Goal: Information Seeking & Learning: Learn about a topic

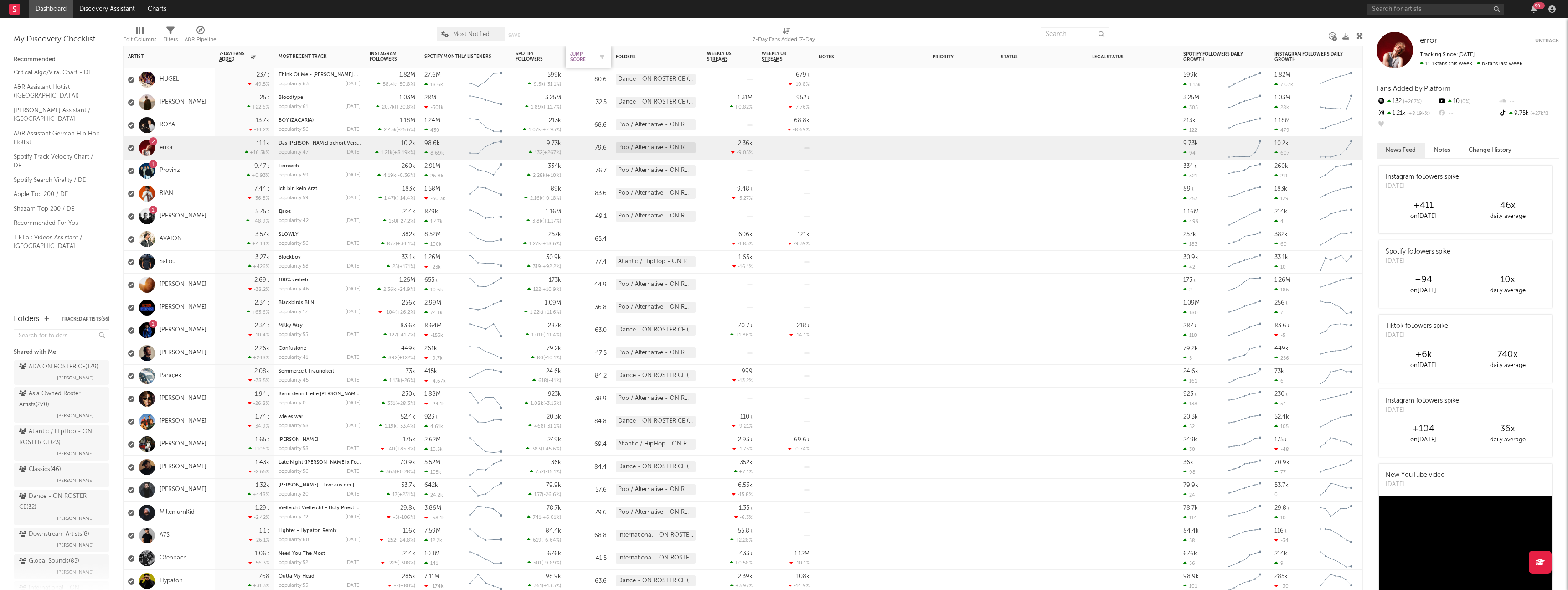
click at [577, 59] on div "Jump Score" at bounding box center [581, 57] width 23 height 11
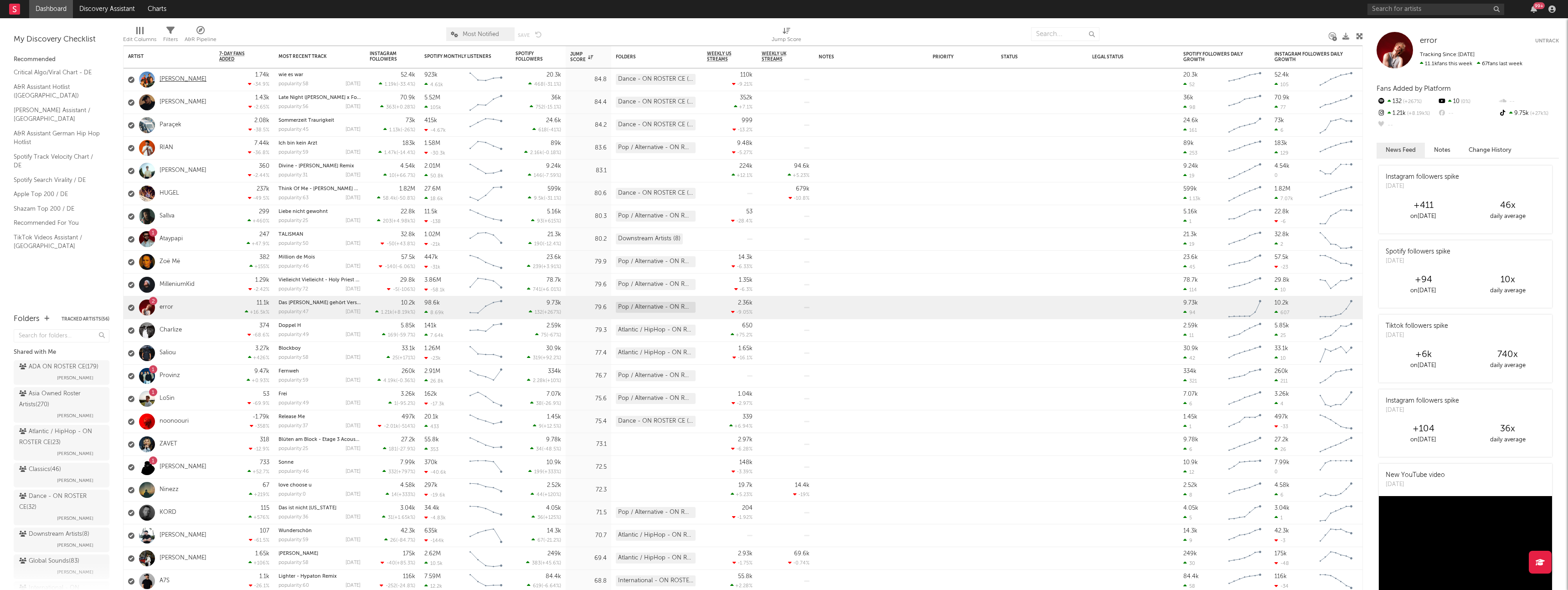
click at [172, 81] on link "[PERSON_NAME]" at bounding box center [183, 79] width 47 height 8
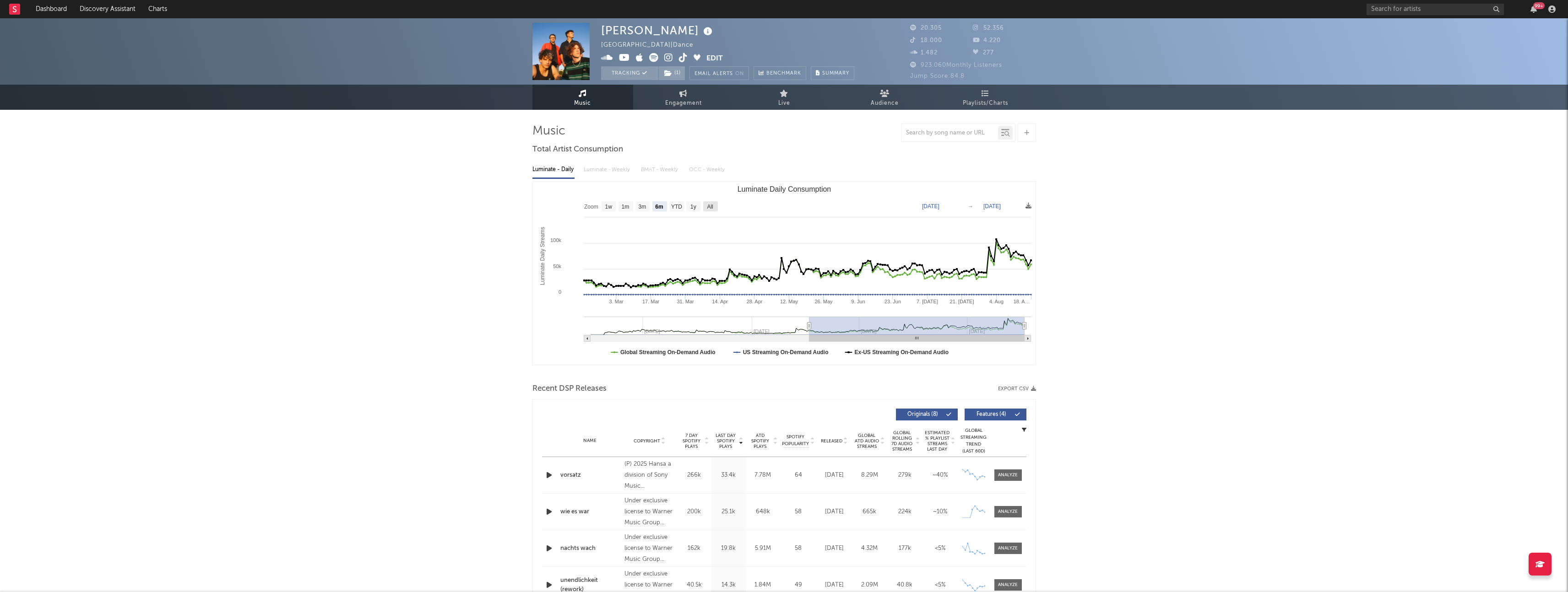
click at [710, 203] on text "All" at bounding box center [710, 206] width 6 height 6
select select "All"
type input "[DATE]"
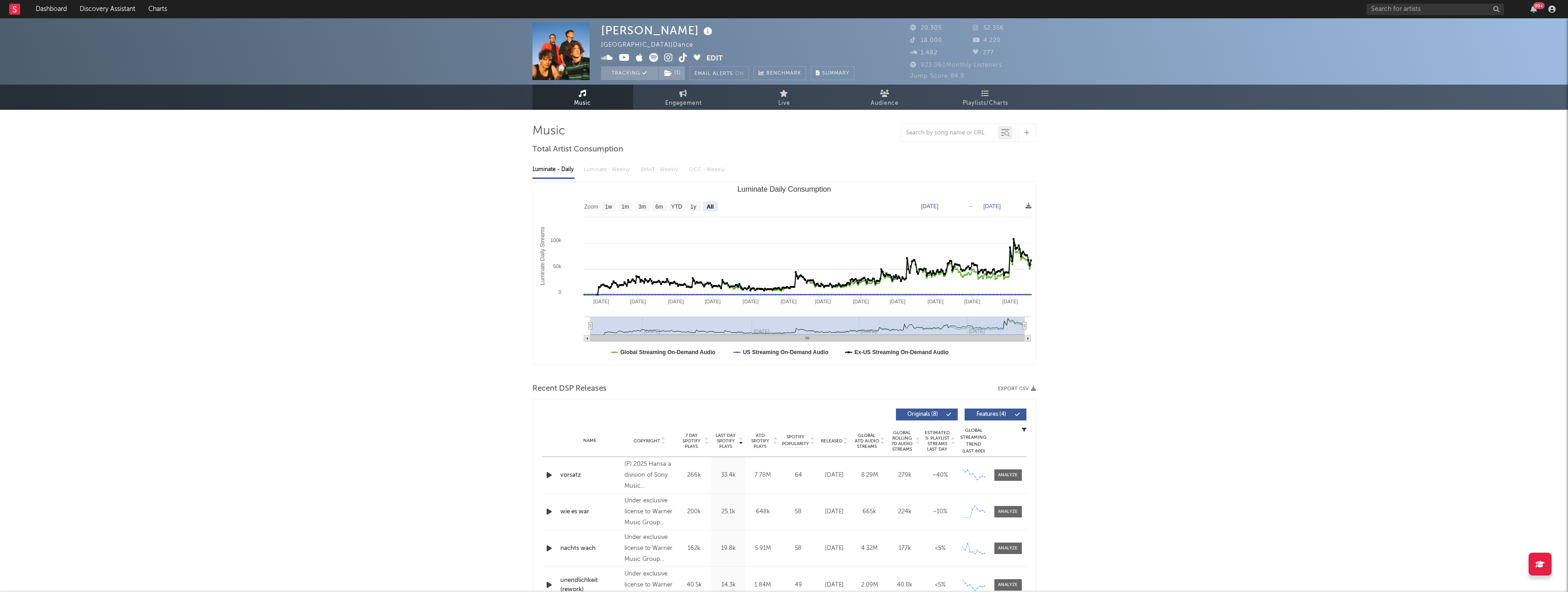
click at [667, 54] on icon at bounding box center [669, 57] width 9 height 9
click at [1384, 12] on input "text" at bounding box center [1435, 9] width 138 height 12
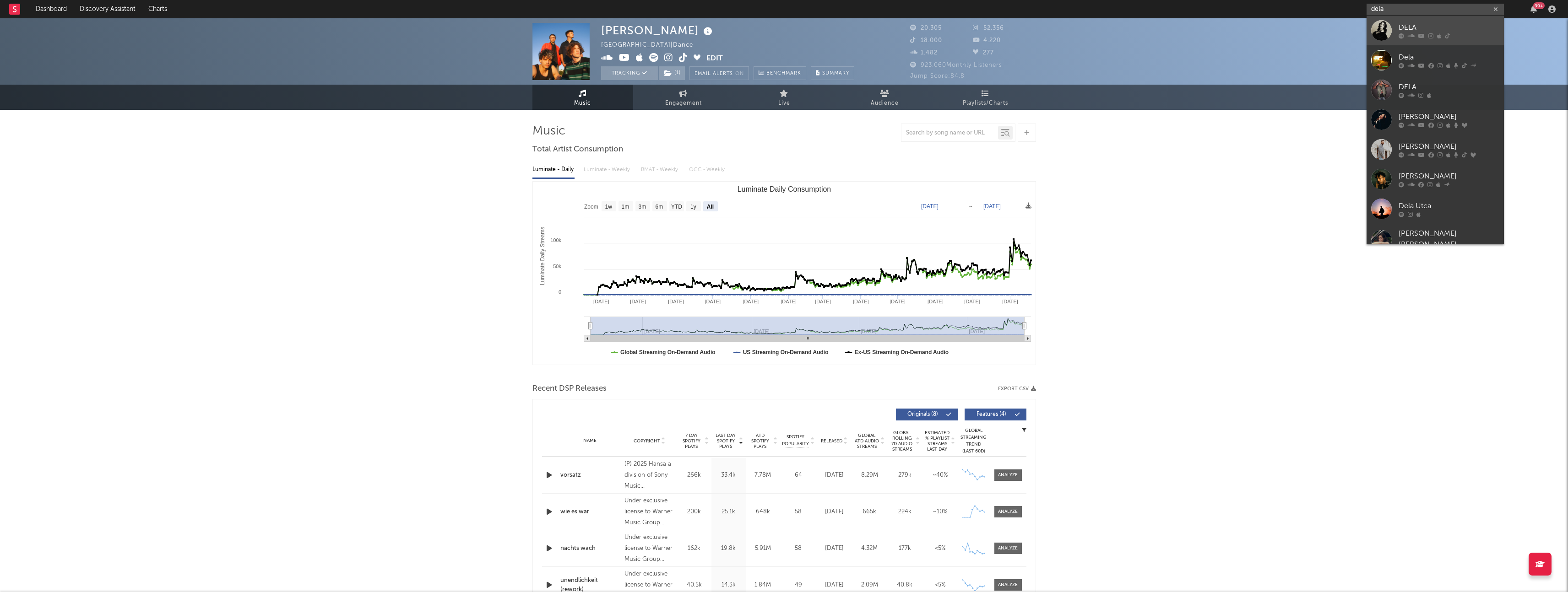
type input "dela"
click at [1407, 23] on div "DELA" at bounding box center [1449, 27] width 101 height 11
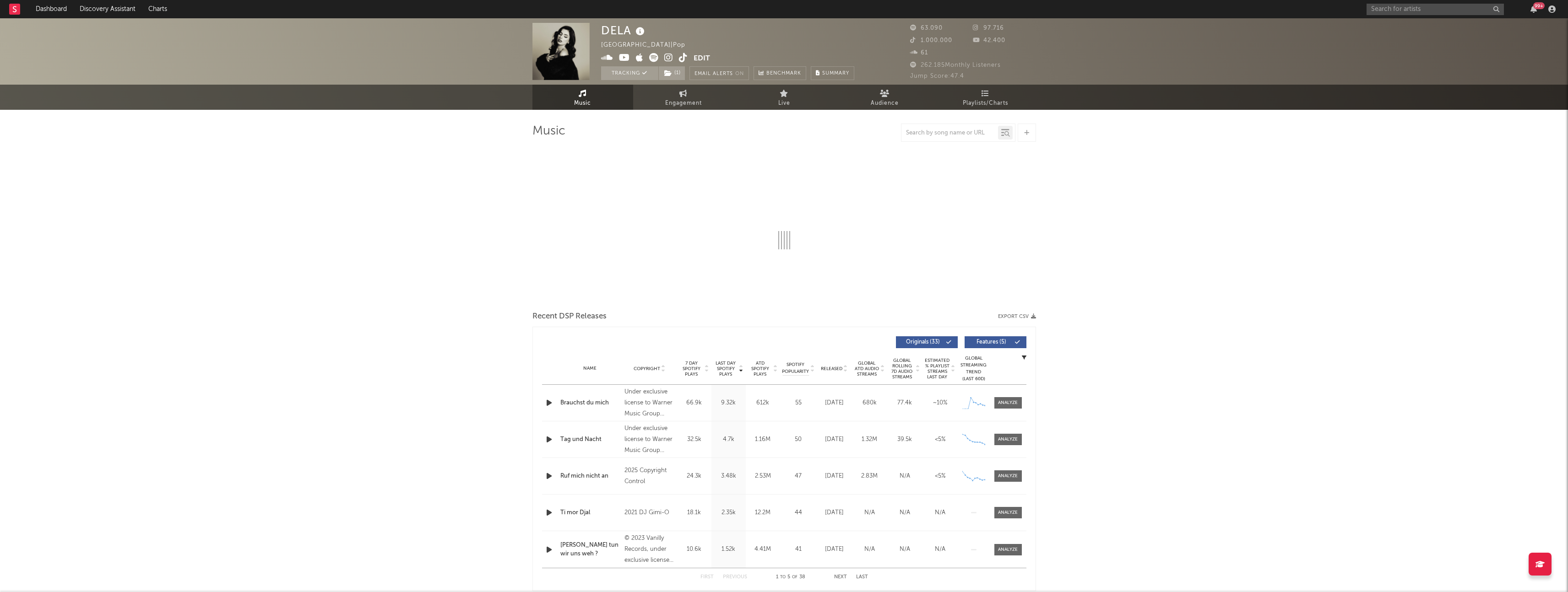
select select "6m"
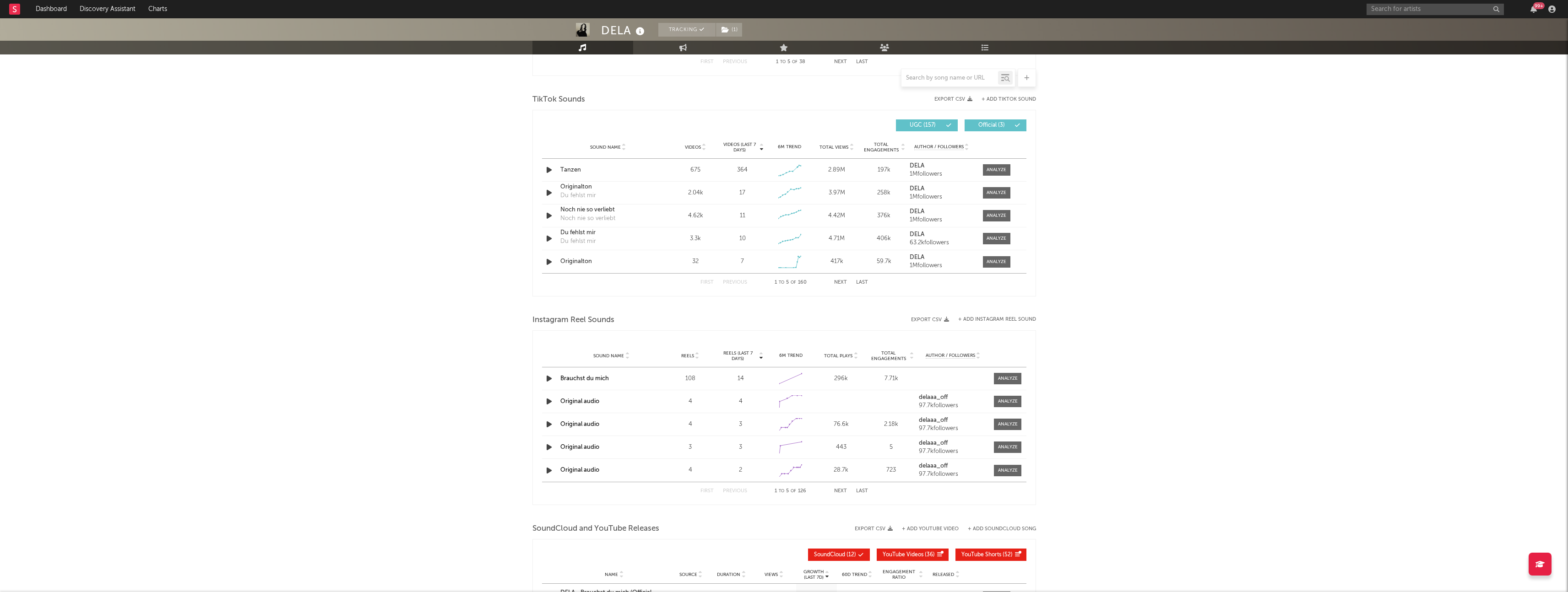
scroll to position [590, 0]
click at [999, 169] on div at bounding box center [996, 167] width 20 height 7
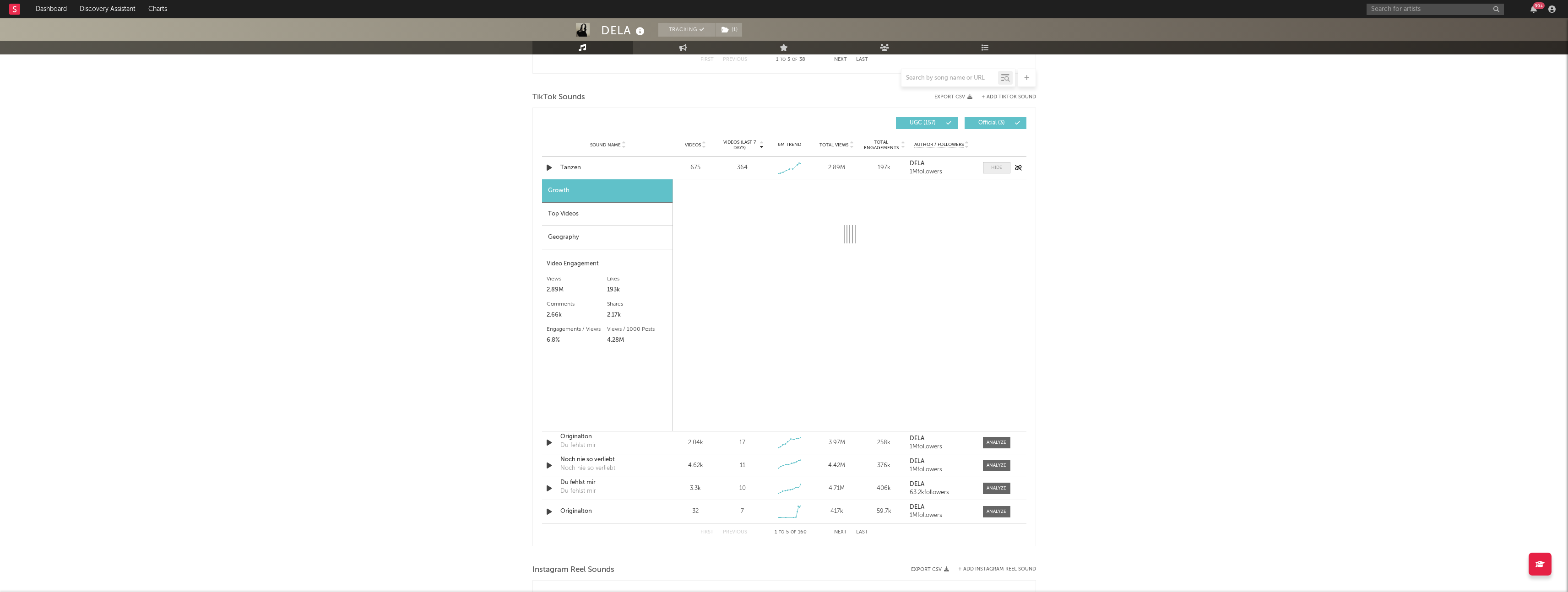
select select "1w"
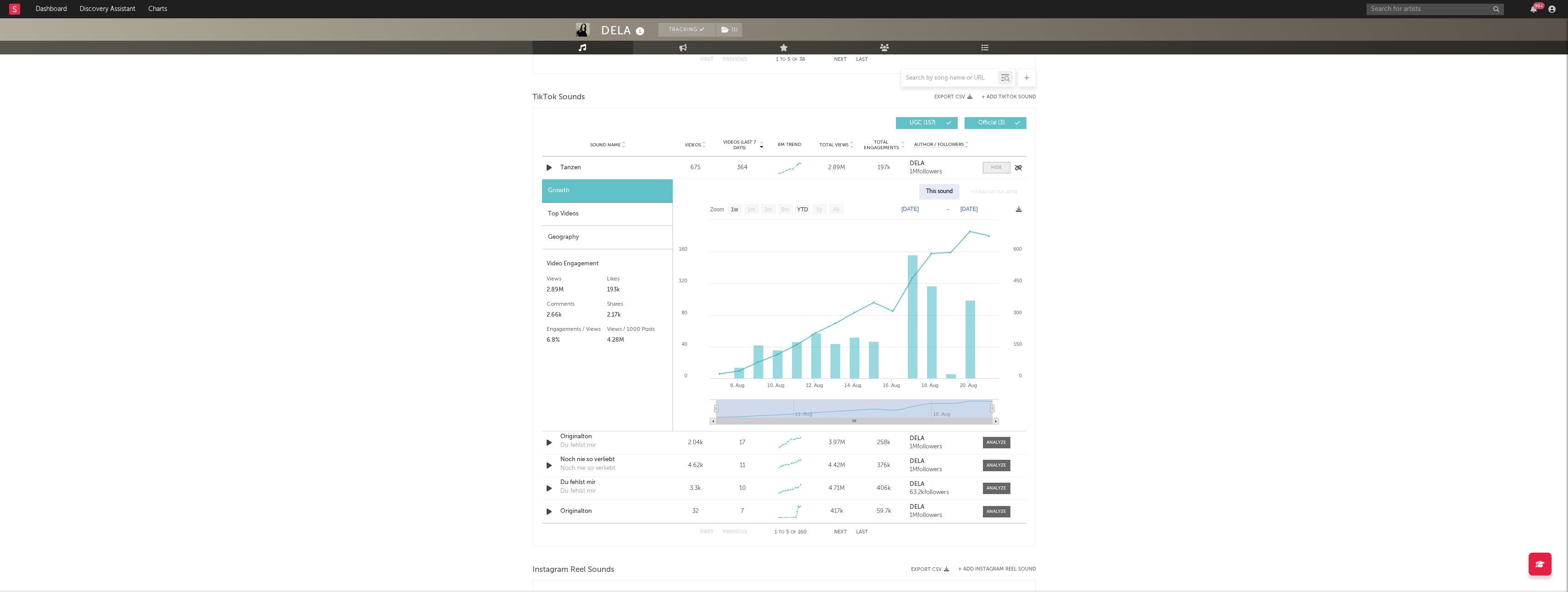
click at [998, 169] on div at bounding box center [996, 167] width 11 height 7
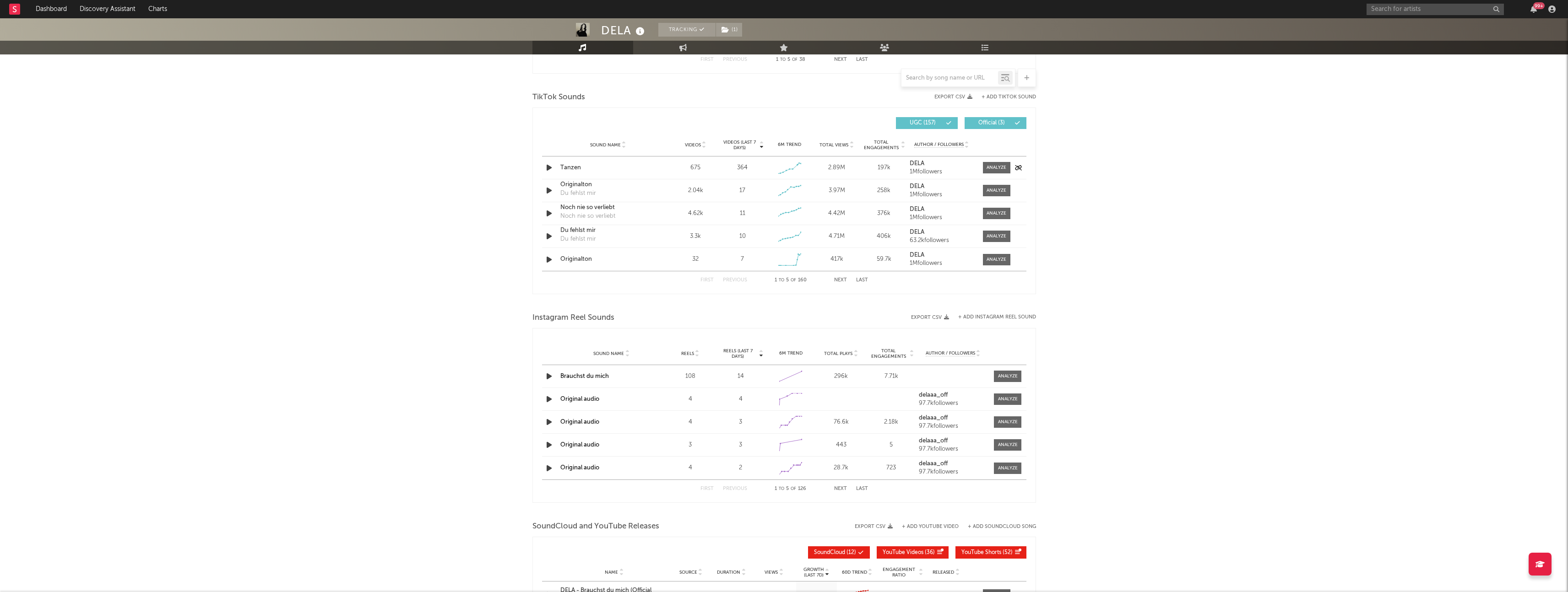
click at [548, 170] on icon "button" at bounding box center [549, 167] width 10 height 12
click at [999, 171] on span at bounding box center [996, 167] width 28 height 12
select select "1w"
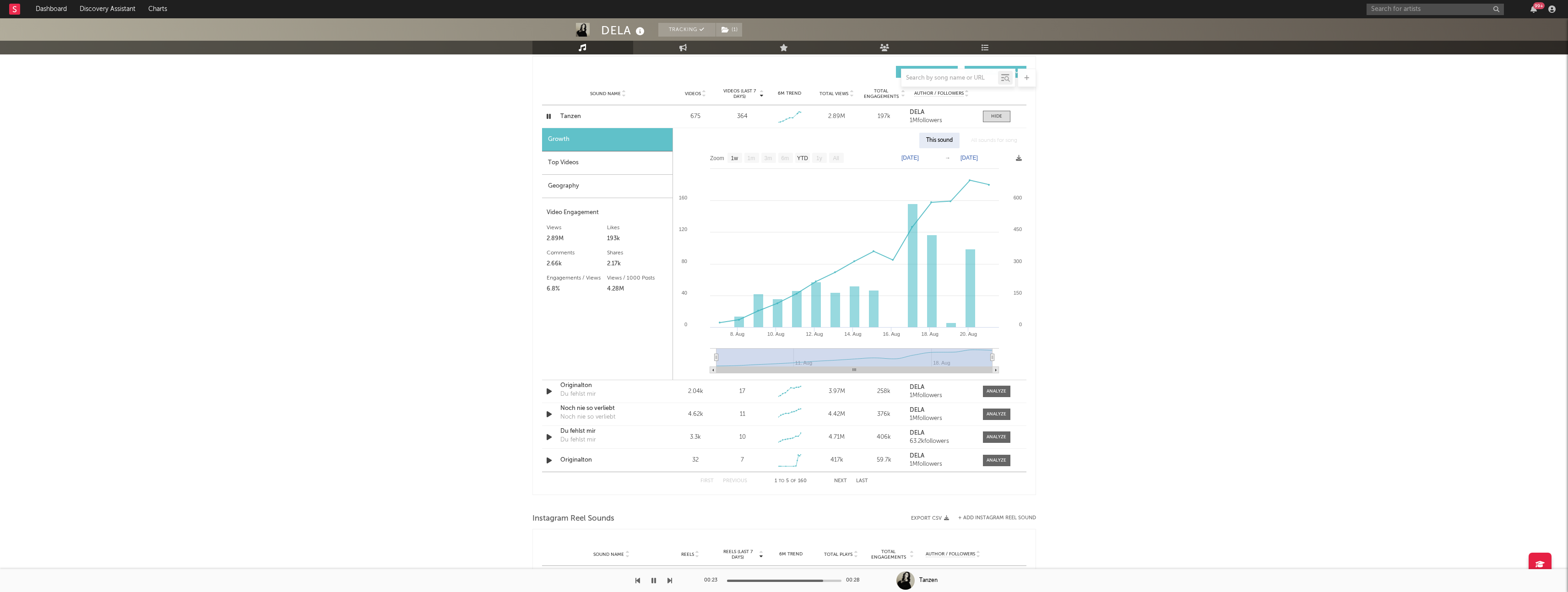
scroll to position [641, 0]
click at [606, 160] on div "Top Videos" at bounding box center [607, 163] width 130 height 23
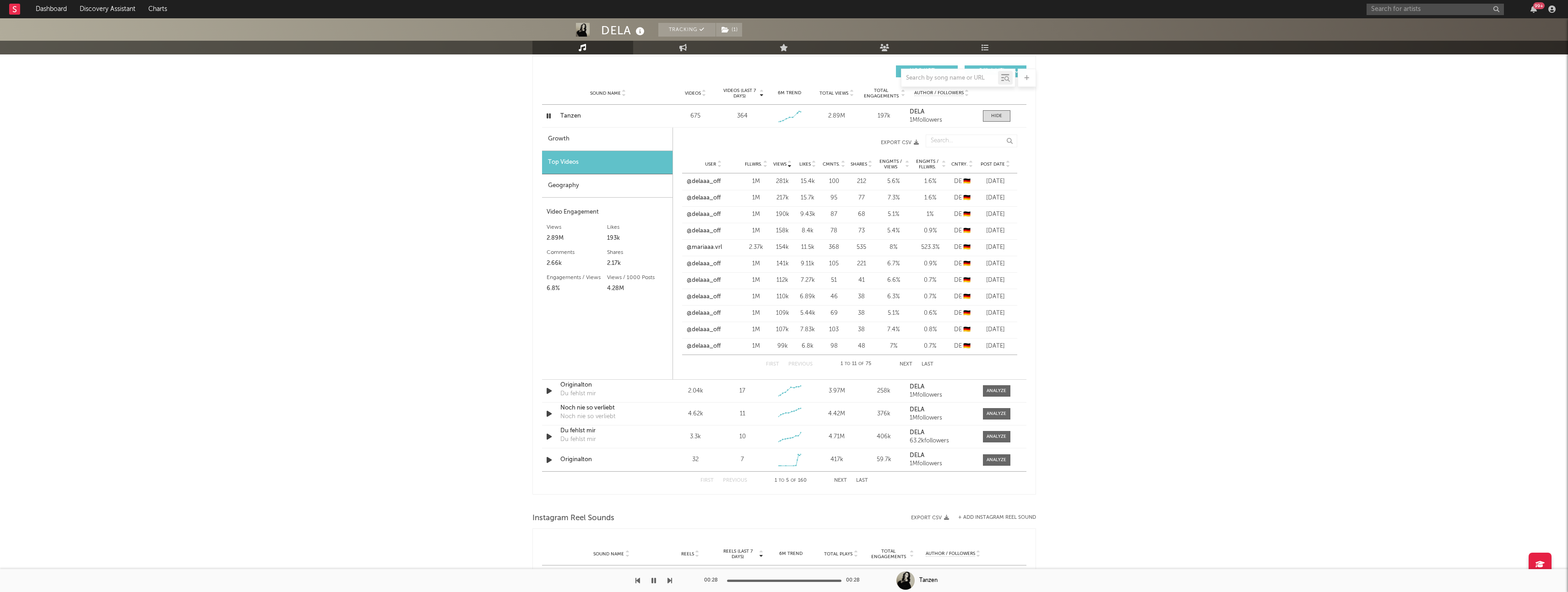
click at [907, 362] on button "Next" at bounding box center [905, 364] width 13 height 5
click at [703, 180] on link "@mariaaa.vrl" at bounding box center [704, 181] width 35 height 9
click at [712, 331] on link "@[PERSON_NAME]" at bounding box center [712, 329] width 52 height 9
click at [616, 191] on div "Geography" at bounding box center [607, 186] width 130 height 23
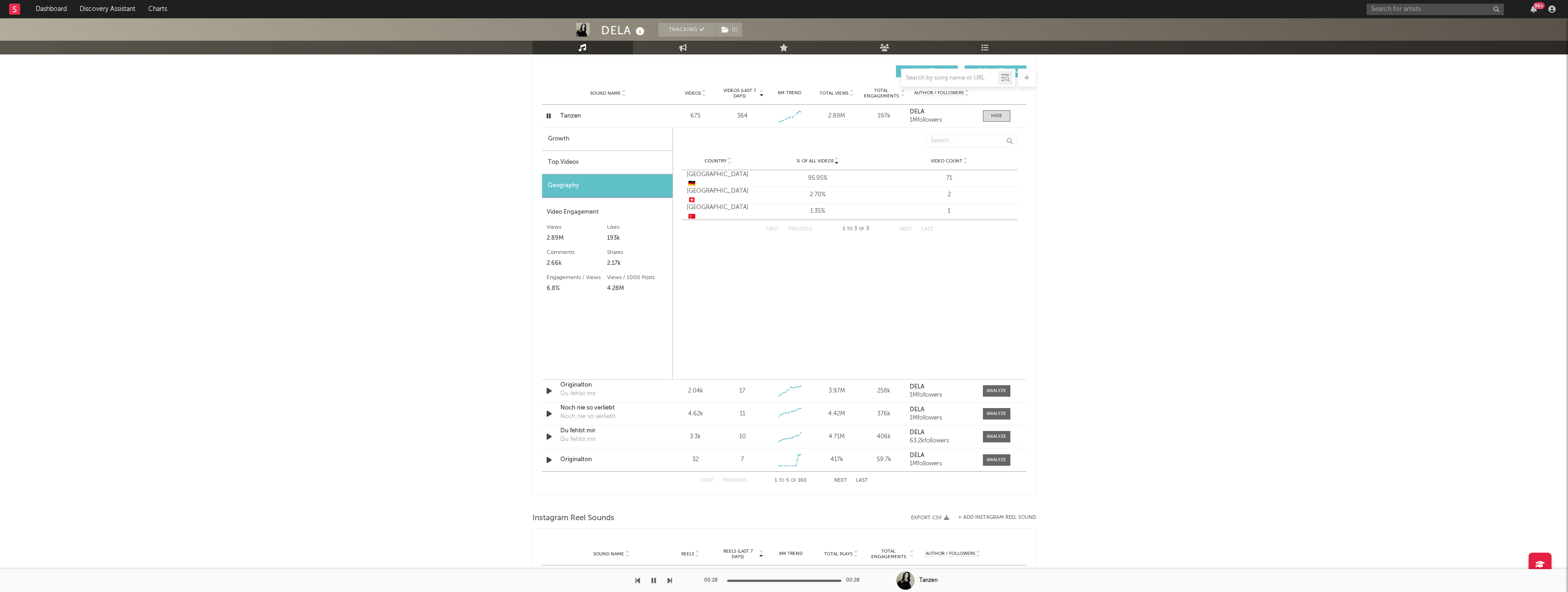
click at [638, 139] on div "Growth" at bounding box center [607, 139] width 130 height 23
select select "1w"
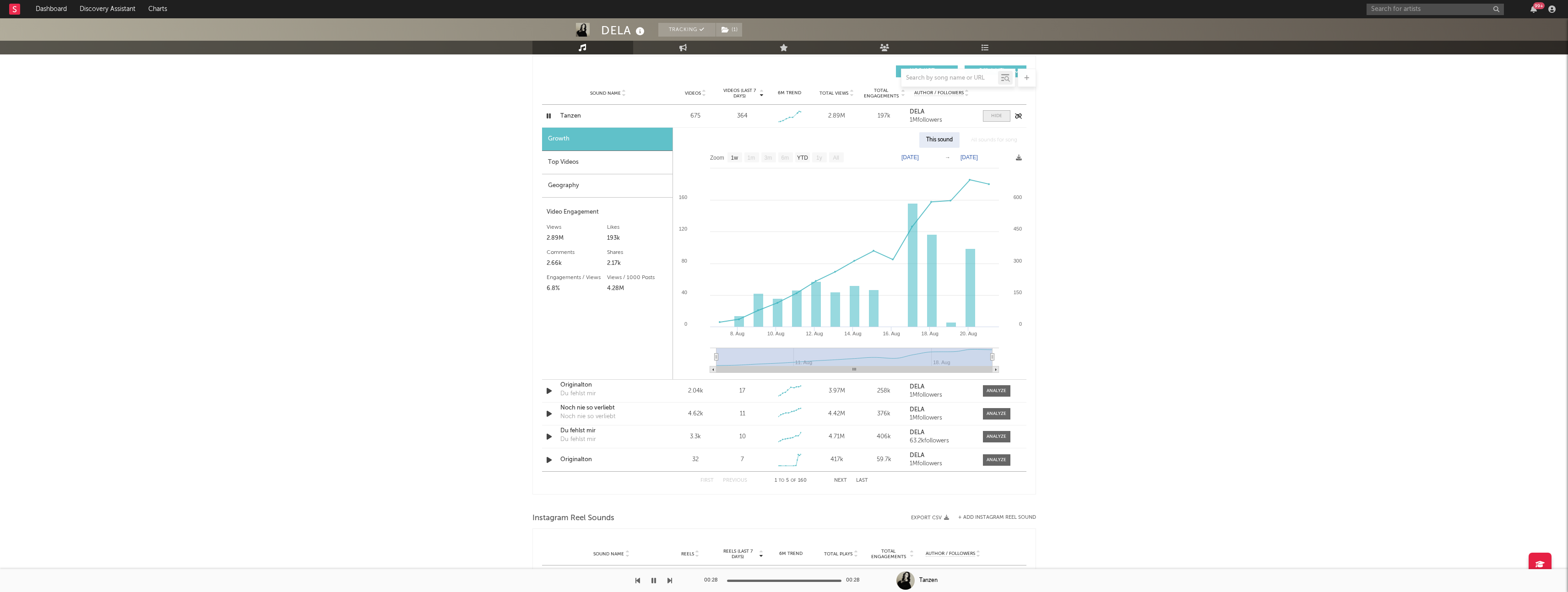
click at [1003, 117] on span at bounding box center [996, 115] width 28 height 12
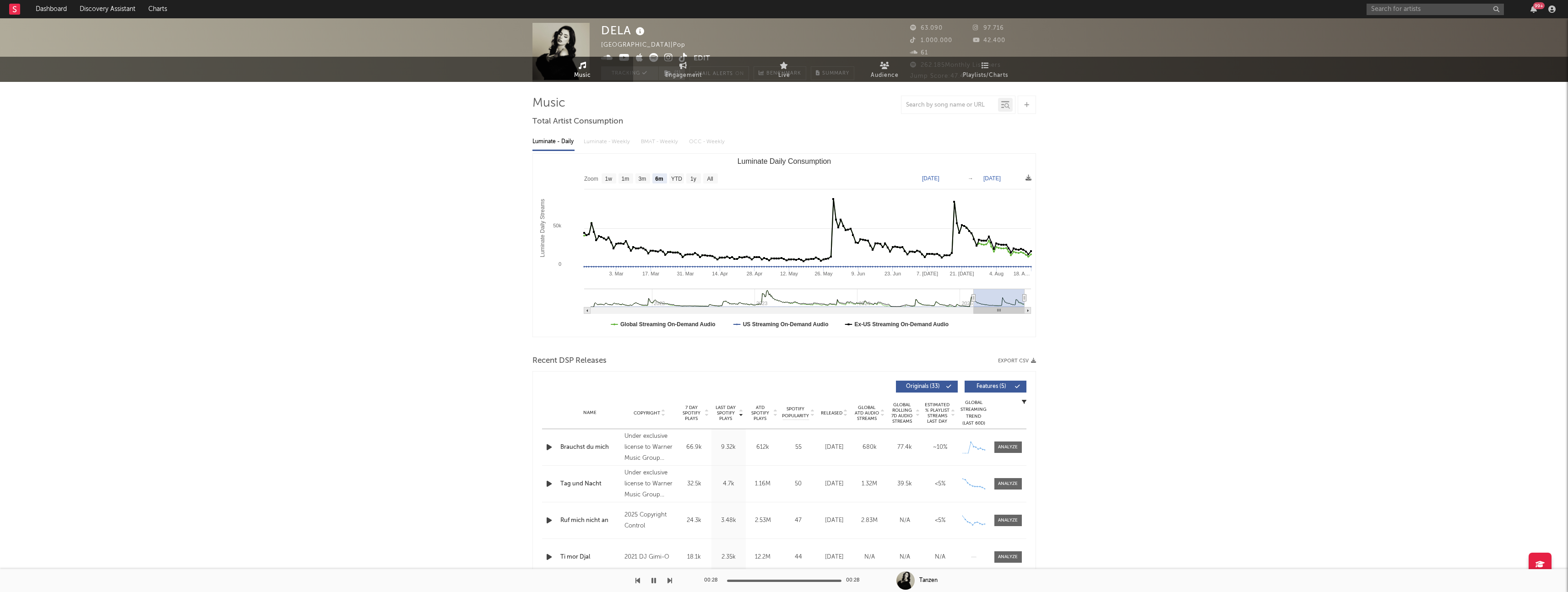
scroll to position [0, 0]
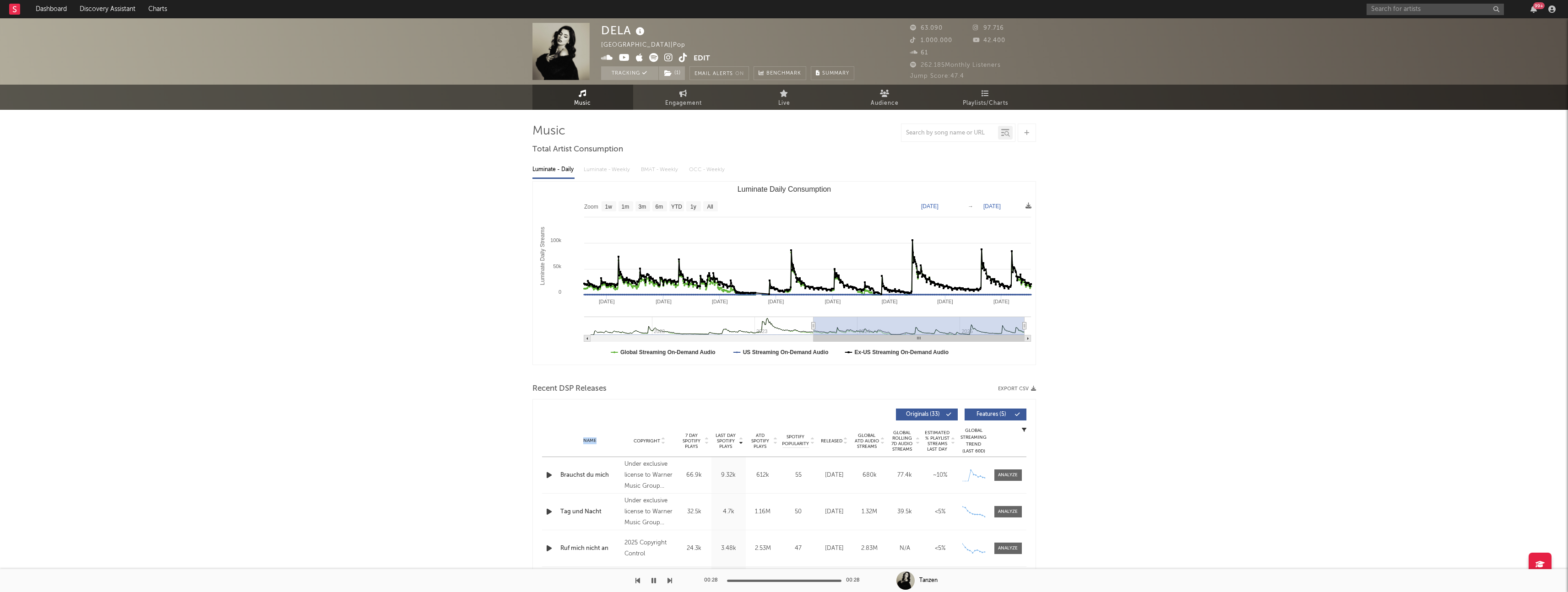
drag, startPoint x: 975, startPoint y: 327, endPoint x: 811, endPoint y: 321, distance: 164.1
click at [811, 321] on g "Luminate Daily Consumption" at bounding box center [808, 329] width 447 height 25
drag, startPoint x: 810, startPoint y: 326, endPoint x: 754, endPoint y: 331, distance: 56.2
click at [754, 331] on g "Luminate Daily Consumption" at bounding box center [808, 329] width 447 height 25
type input "[DATE]"
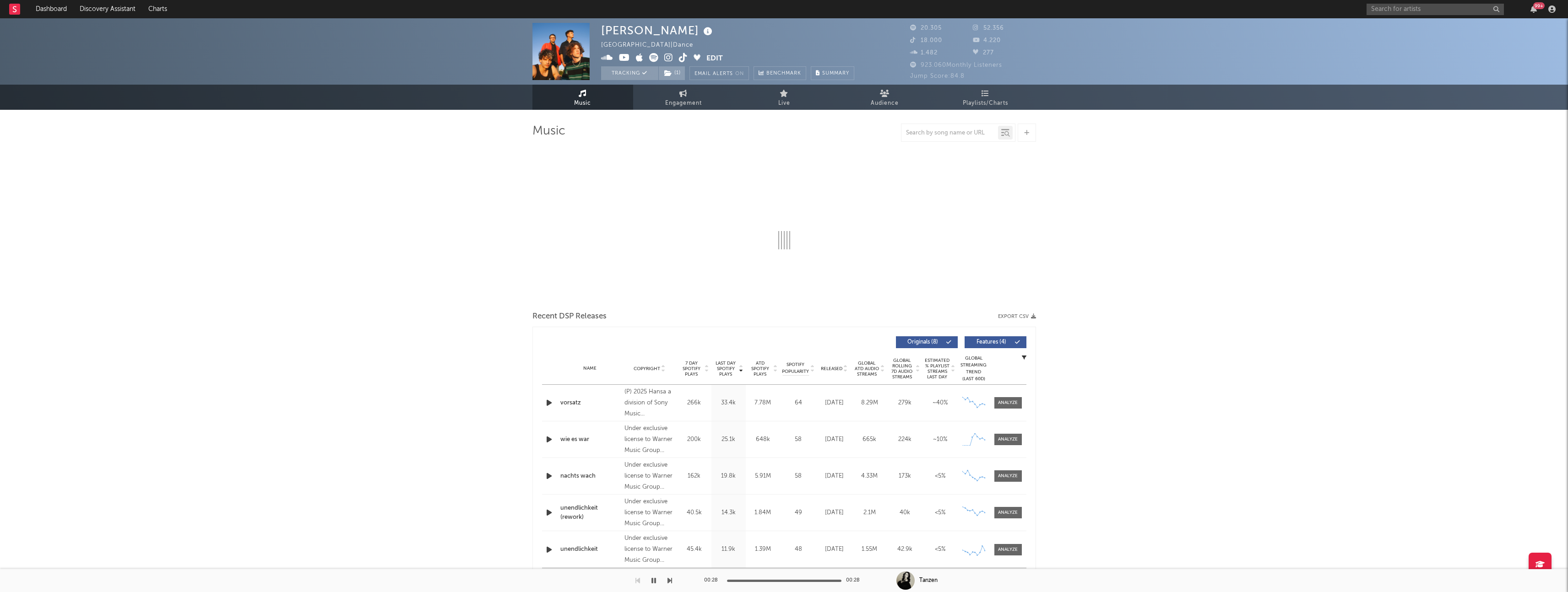
select select "6m"
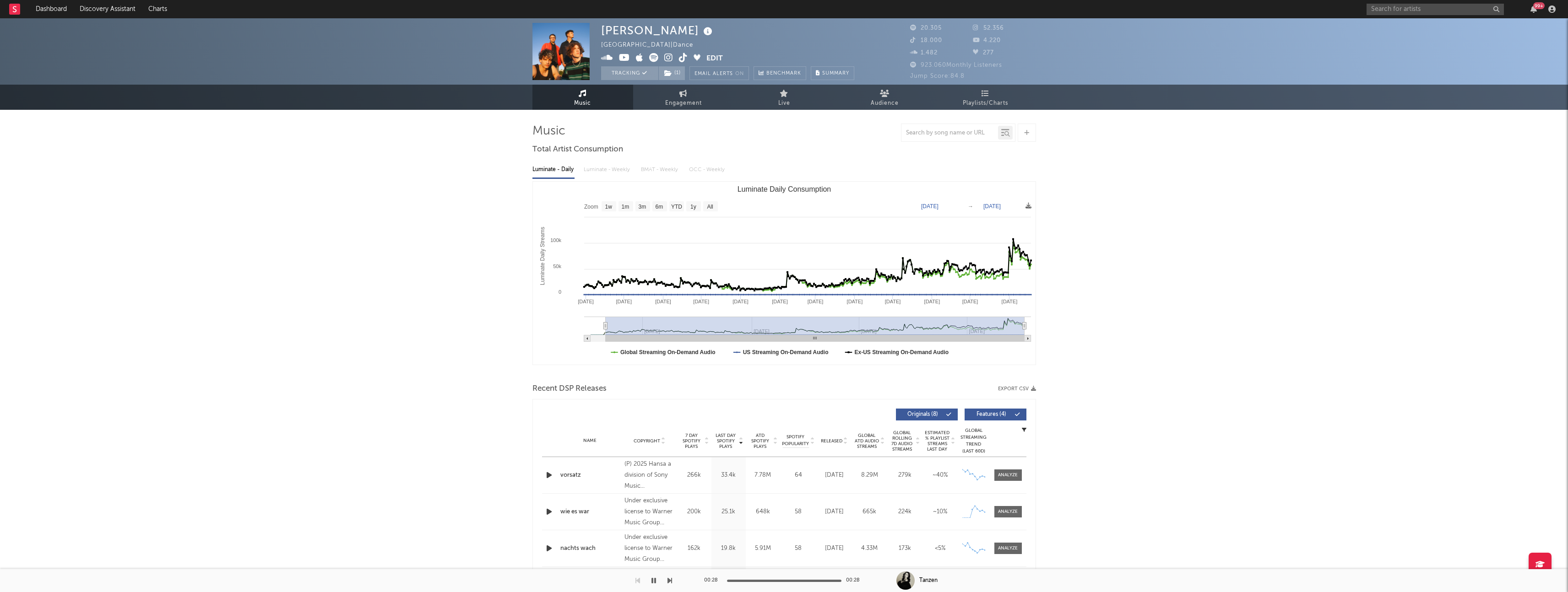
type input "[DATE]"
select select "1y"
type input "[DATE]"
drag, startPoint x: 808, startPoint y: 324, endPoint x: 575, endPoint y: 326, distance: 233.0
click at [575, 326] on icon "Created with Highcharts 10.3.3 Luminate Daily Streams Luminate Daily Consumptio…" at bounding box center [784, 273] width 502 height 183
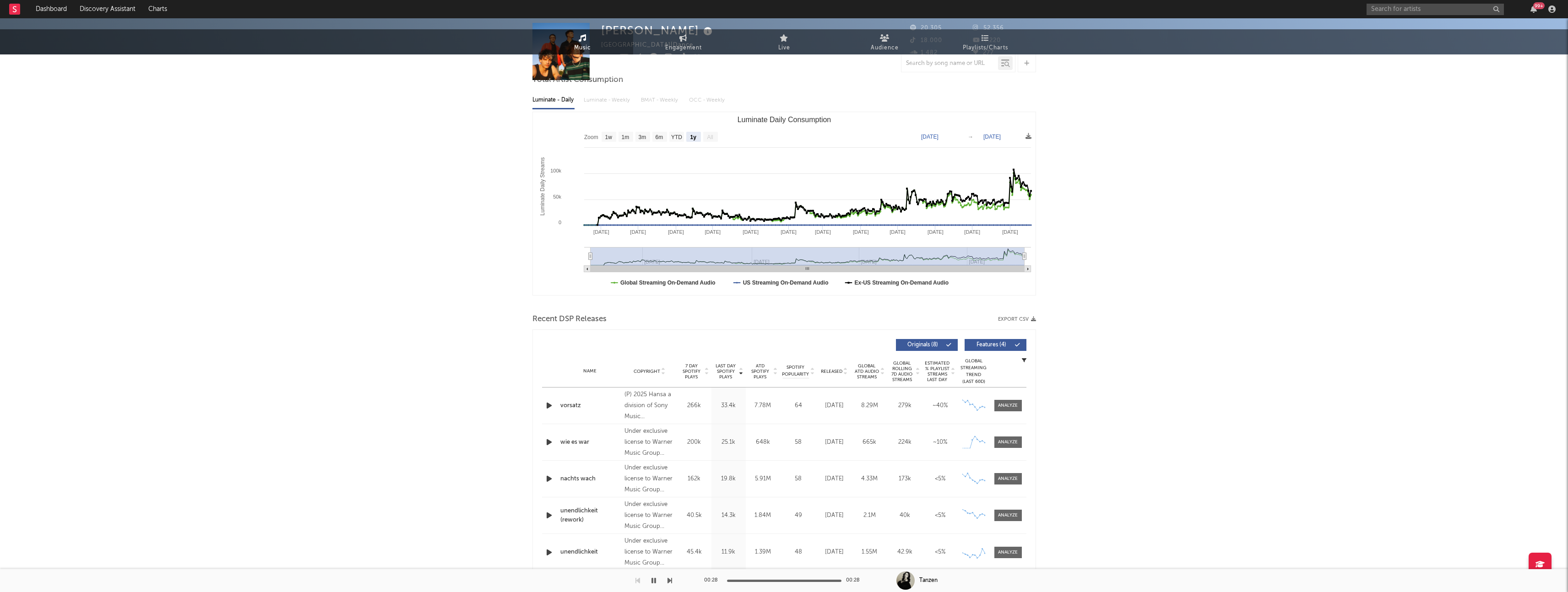
scroll to position [76, 0]
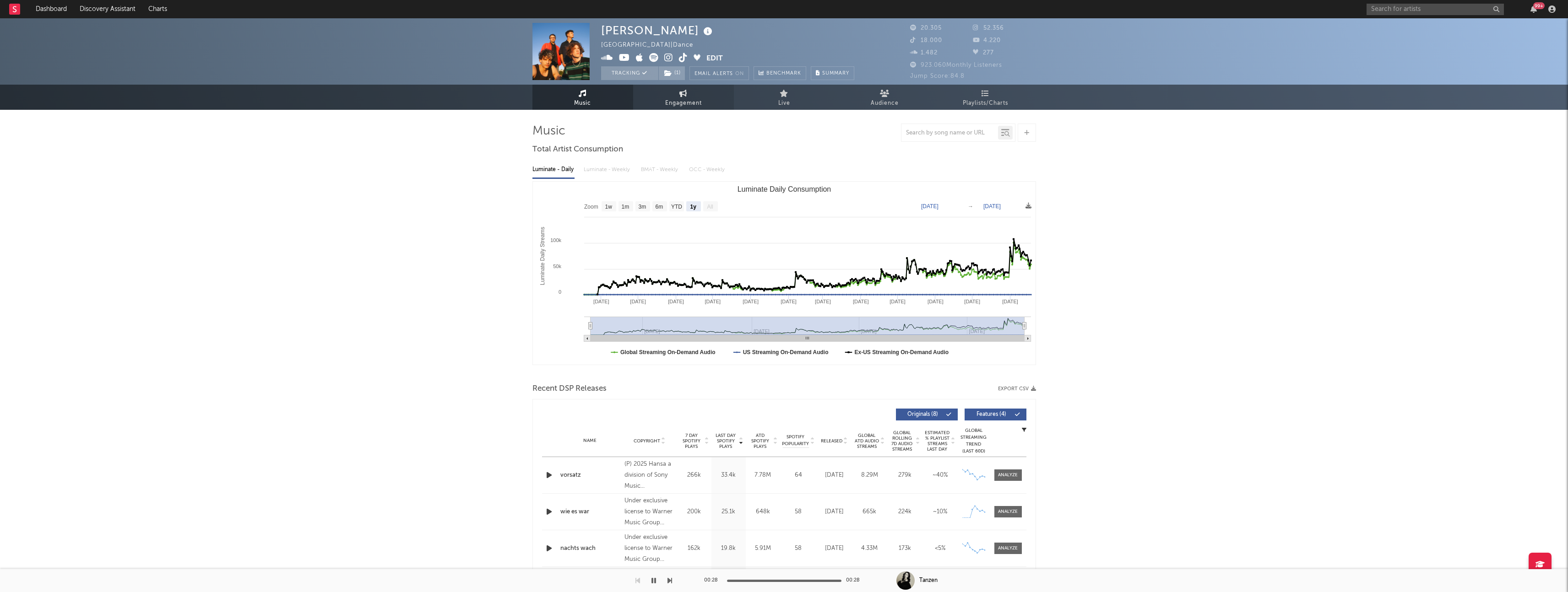
click at [665, 106] on span "Engagement" at bounding box center [683, 103] width 37 height 11
select select "1w"
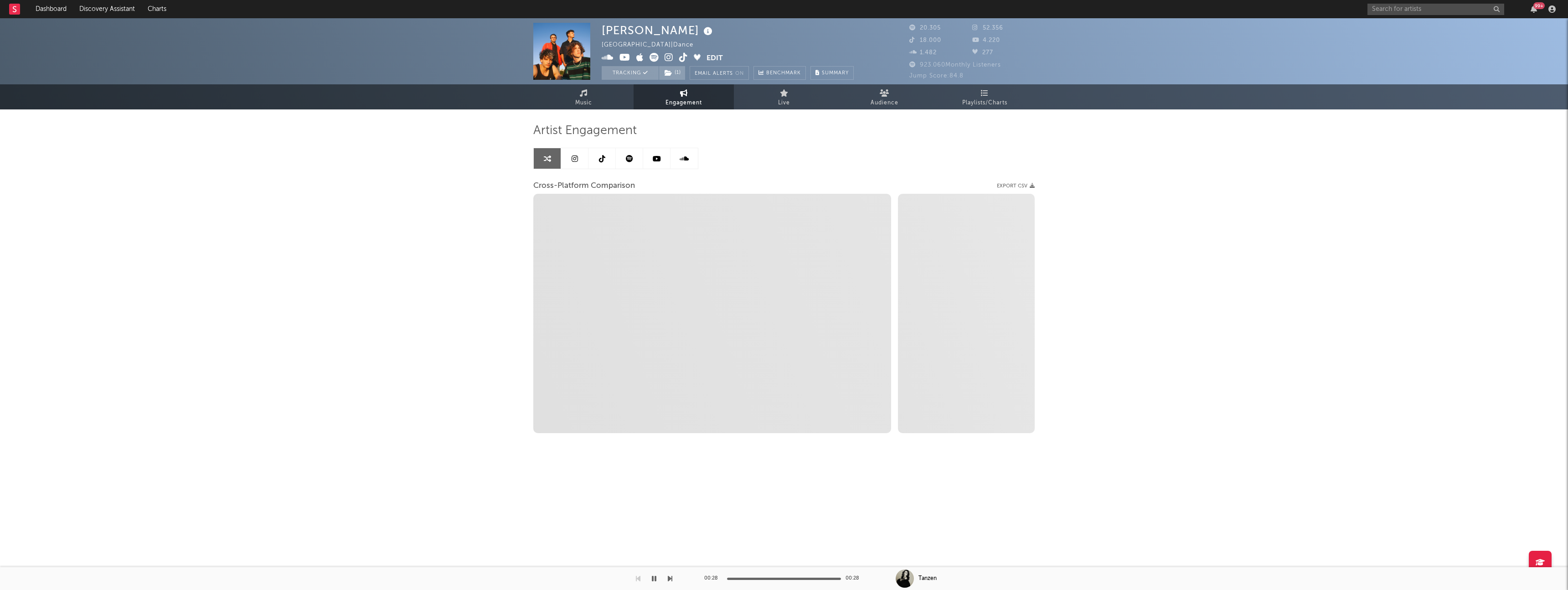
select select "1m"
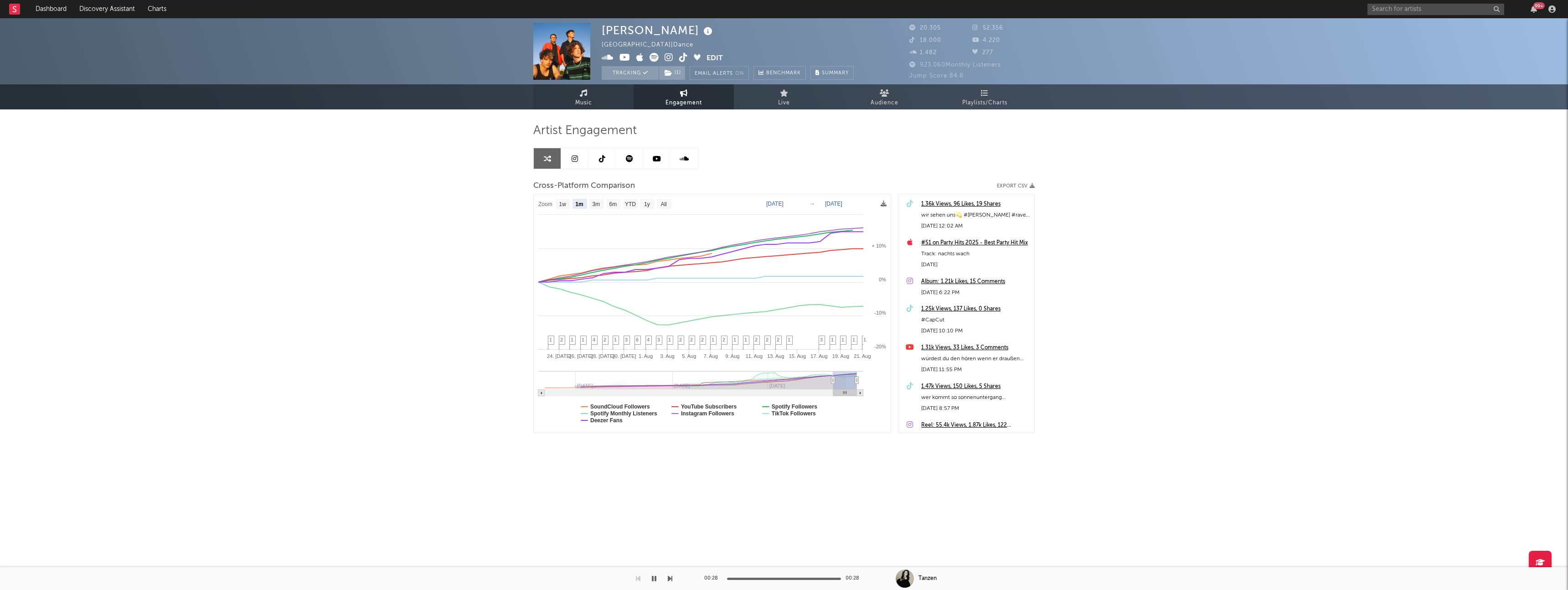
click at [595, 102] on link "Music" at bounding box center [583, 97] width 100 height 25
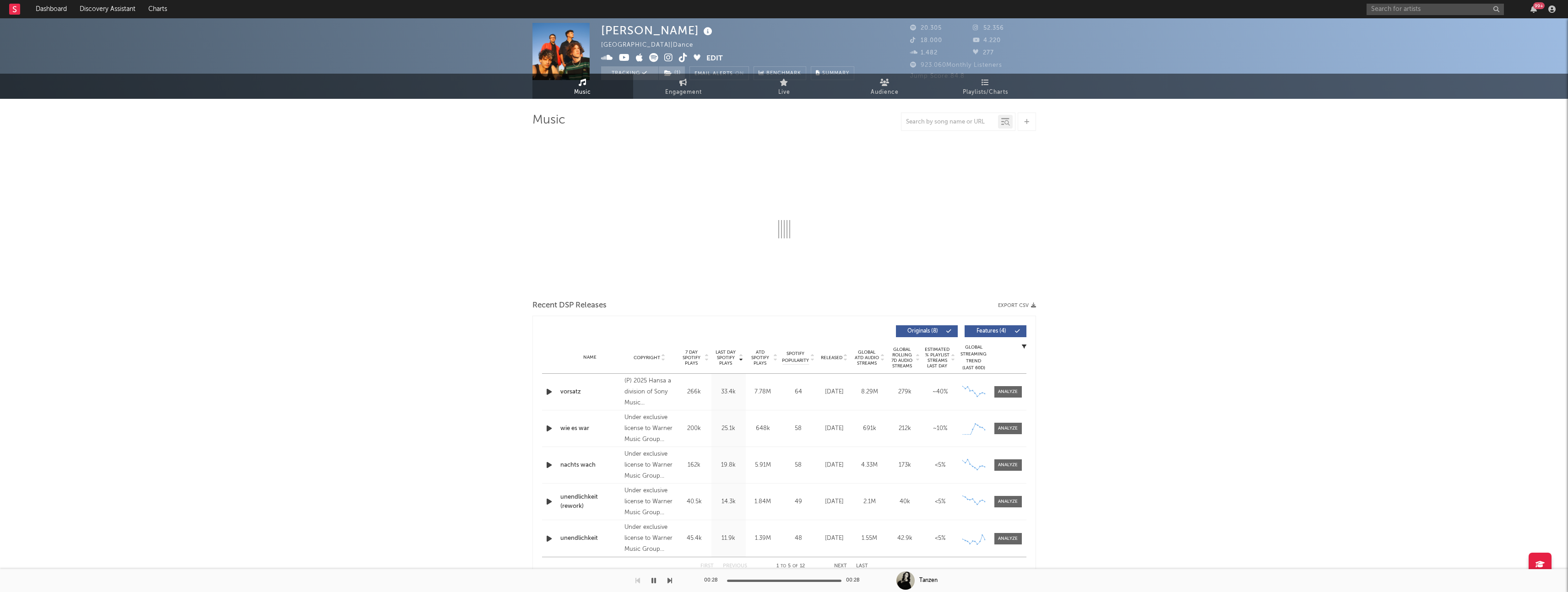
select select "6m"
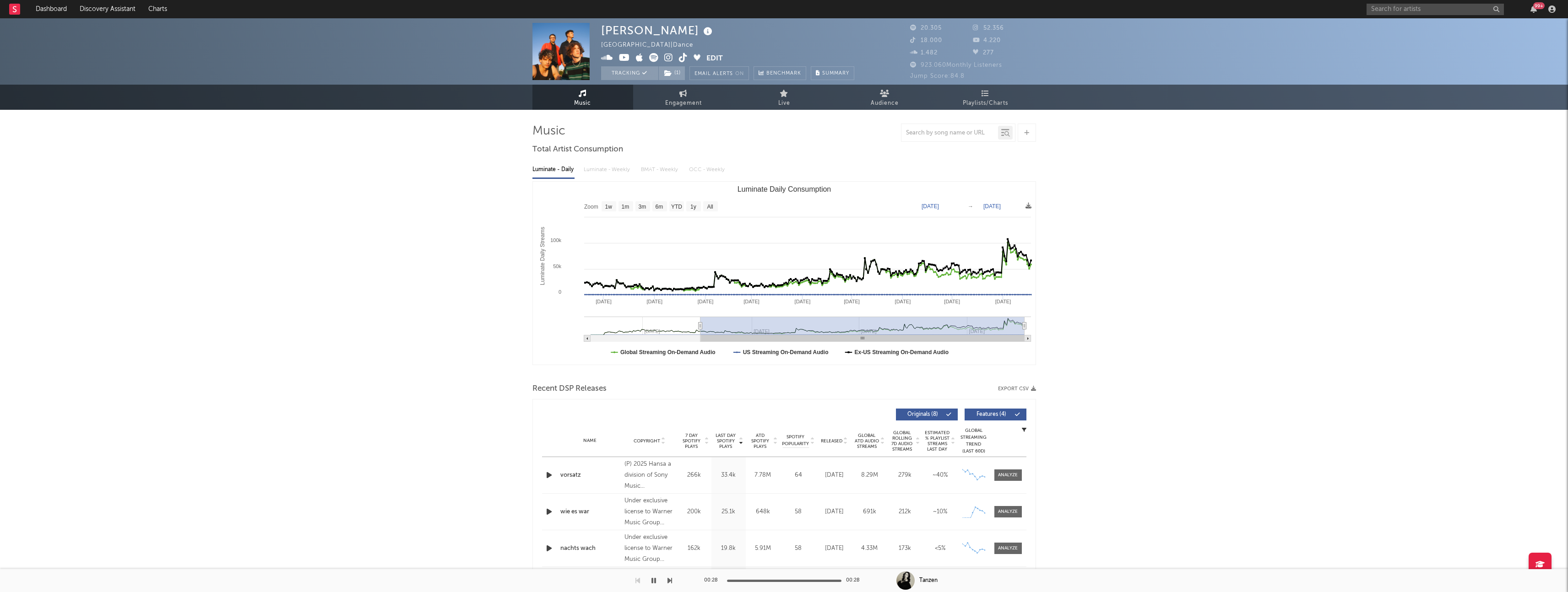
drag, startPoint x: 809, startPoint y: 327, endPoint x: 700, endPoint y: 339, distance: 109.7
click at [700, 339] on icon "Created with Highcharts 10.3.3 Luminate Daily Streams Luminate Daily Consumptio…" at bounding box center [784, 273] width 502 height 183
type input "[DATE]"
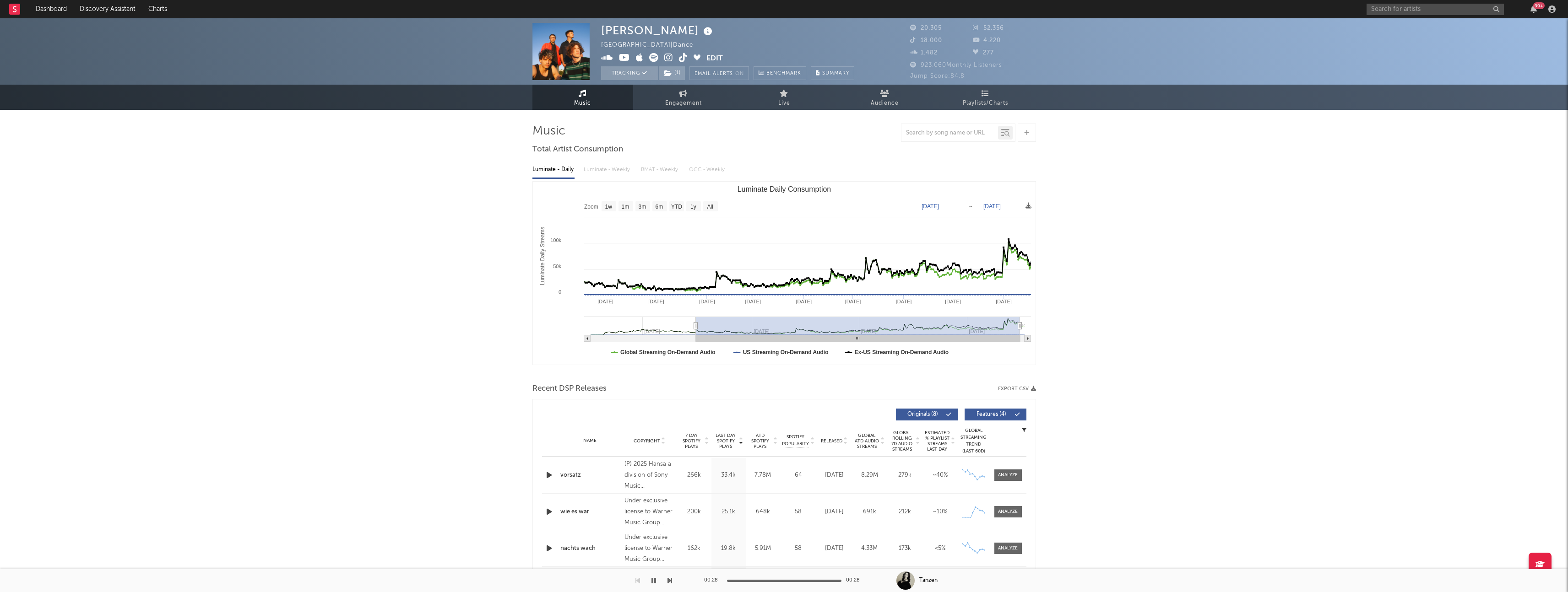
type input "[DATE]"
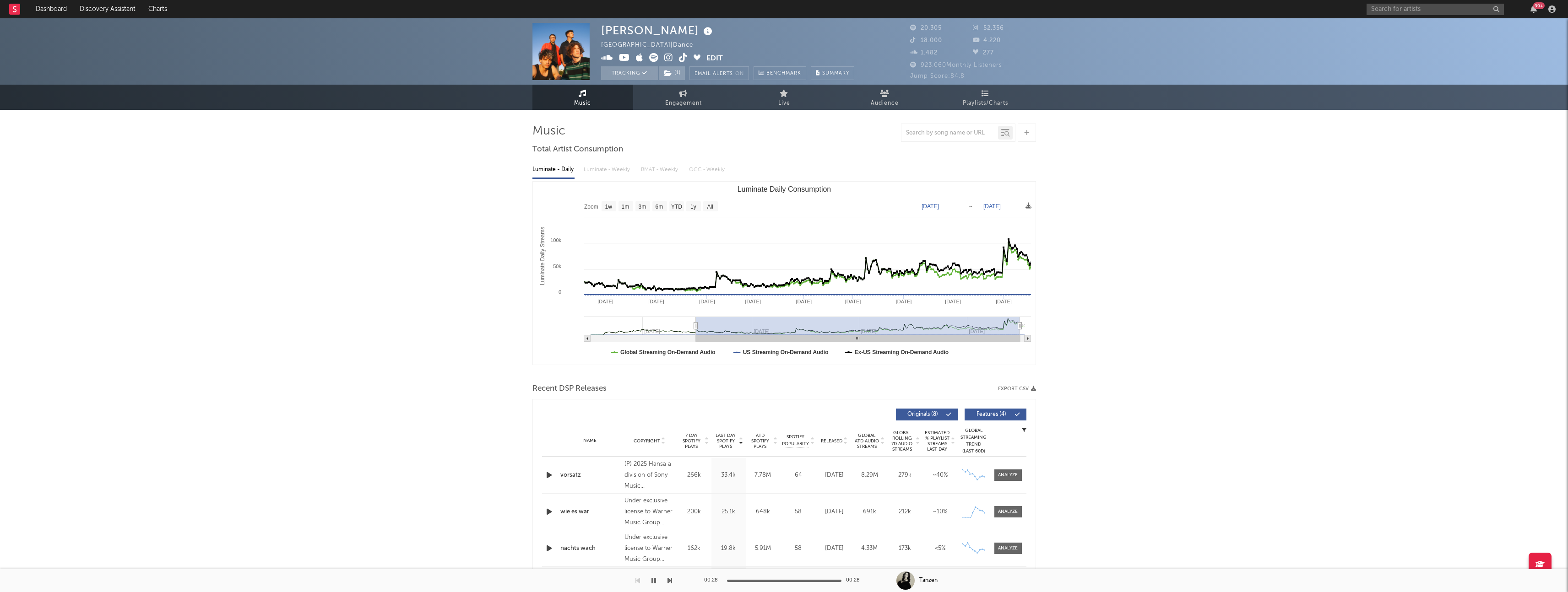
type input "[DATE]"
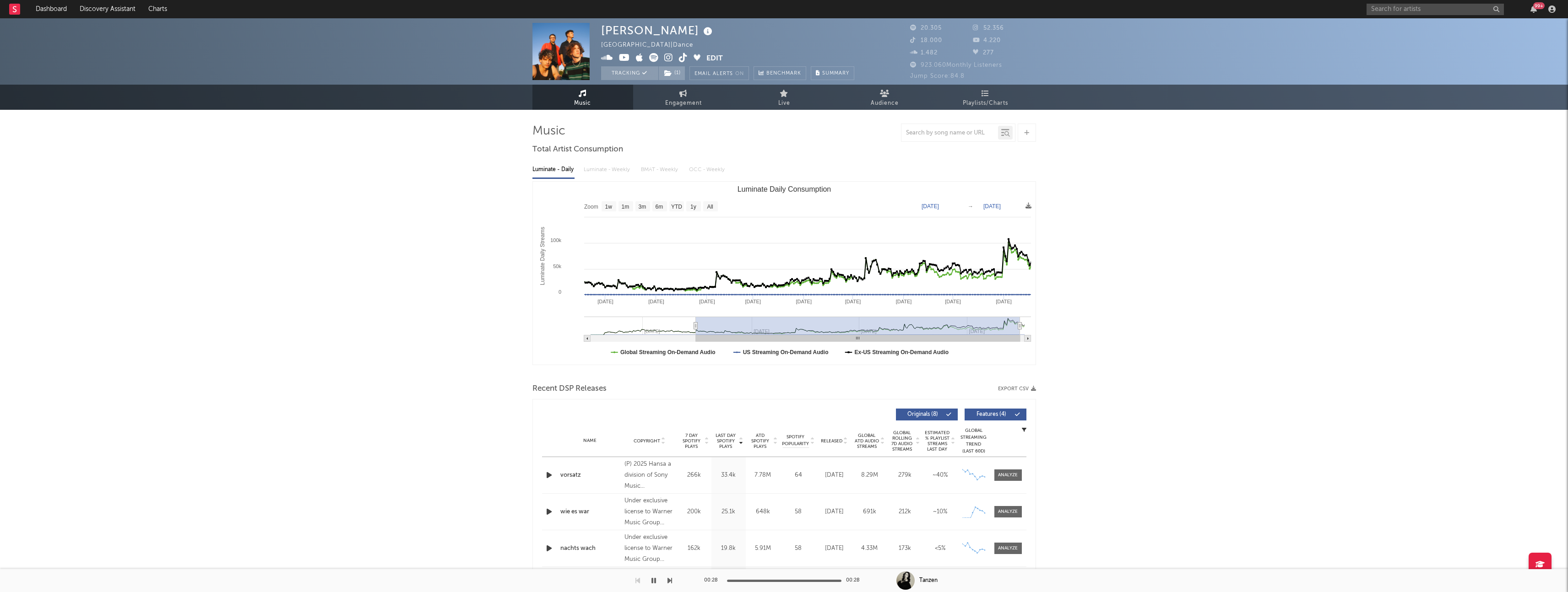
type input "[DATE]"
drag, startPoint x: 702, startPoint y: 327, endPoint x: 570, endPoint y: 334, distance: 132.2
click at [570, 334] on icon "Created with Highcharts 10.3.3 Luminate Daily Streams Luminate Daily Consumptio…" at bounding box center [784, 273] width 502 height 183
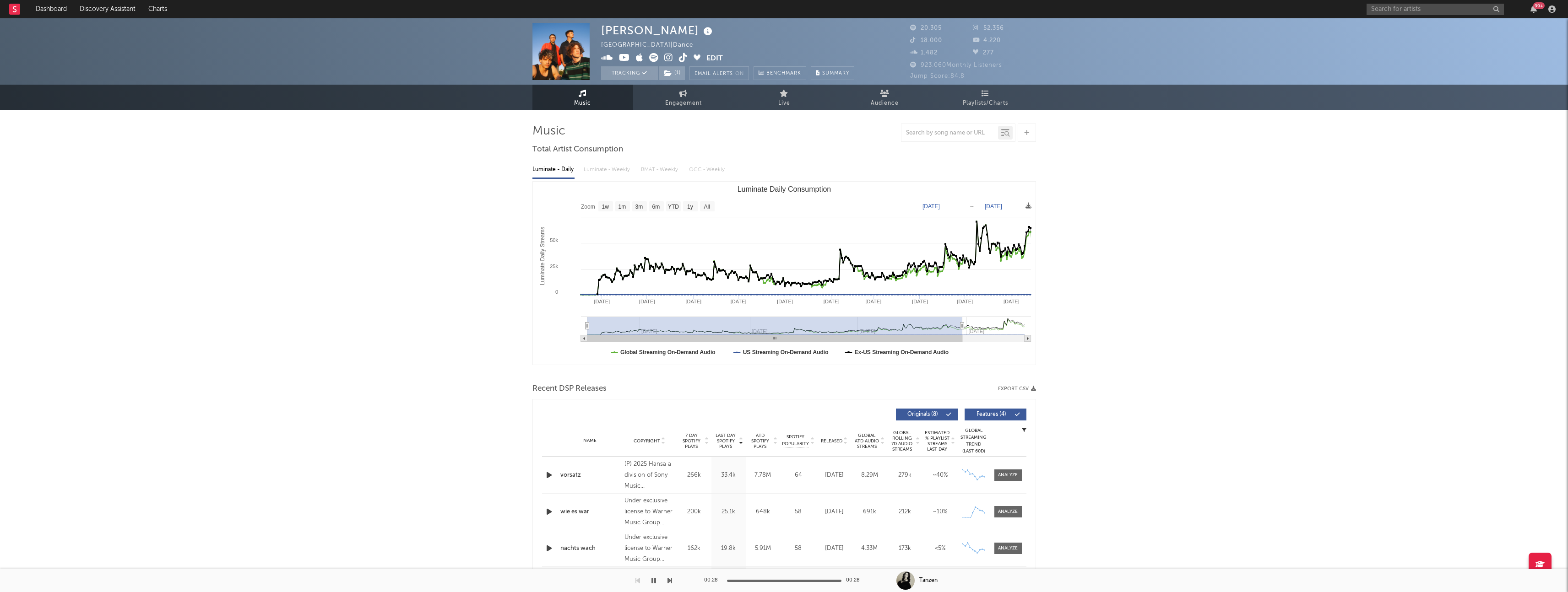
type input "[DATE]"
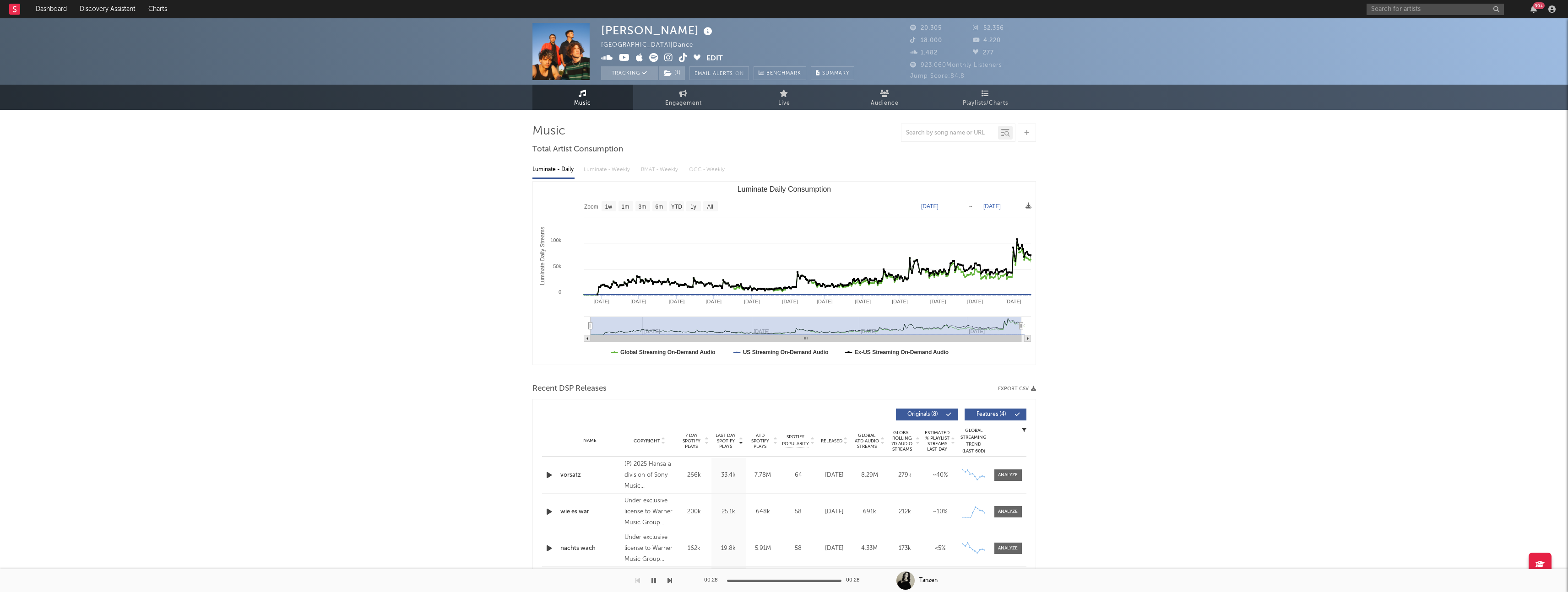
drag, startPoint x: 915, startPoint y: 324, endPoint x: 1065, endPoint y: 324, distance: 150.0
click at [1432, 10] on input "text" at bounding box center [1435, 9] width 138 height 12
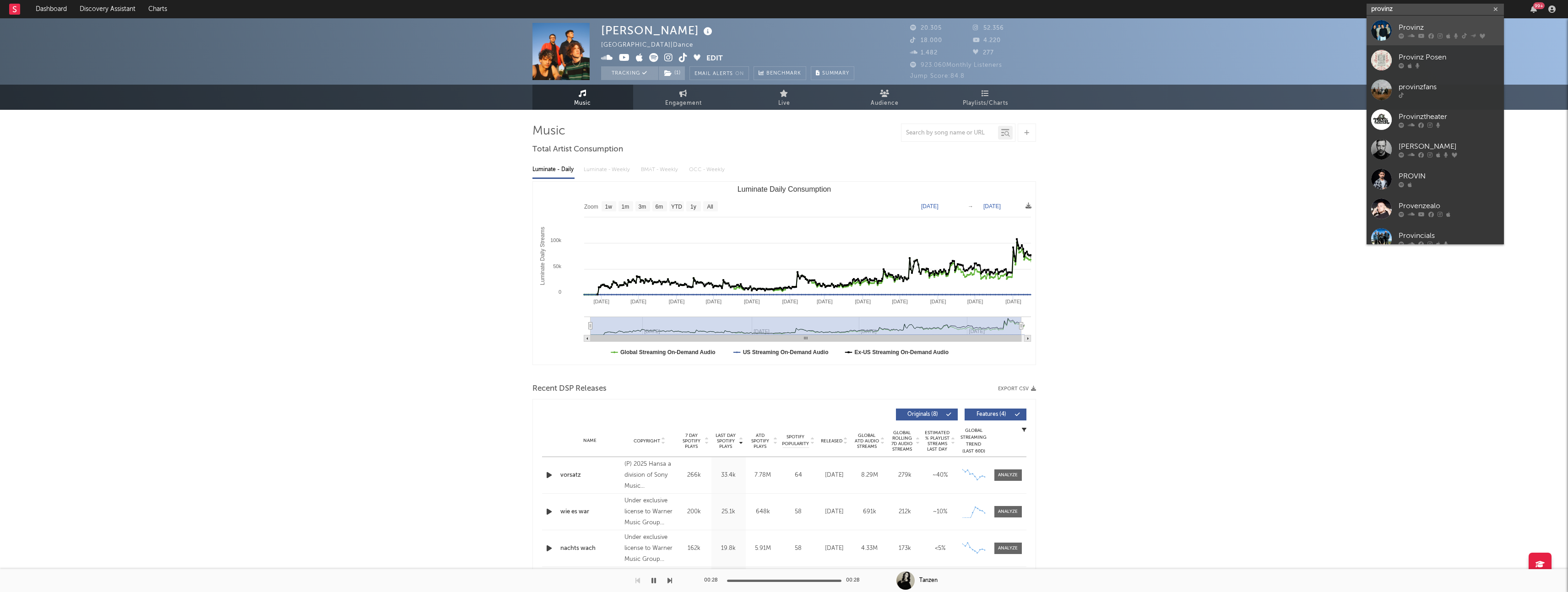
type input "provinz"
click at [1456, 24] on div "Provinz" at bounding box center [1449, 27] width 101 height 11
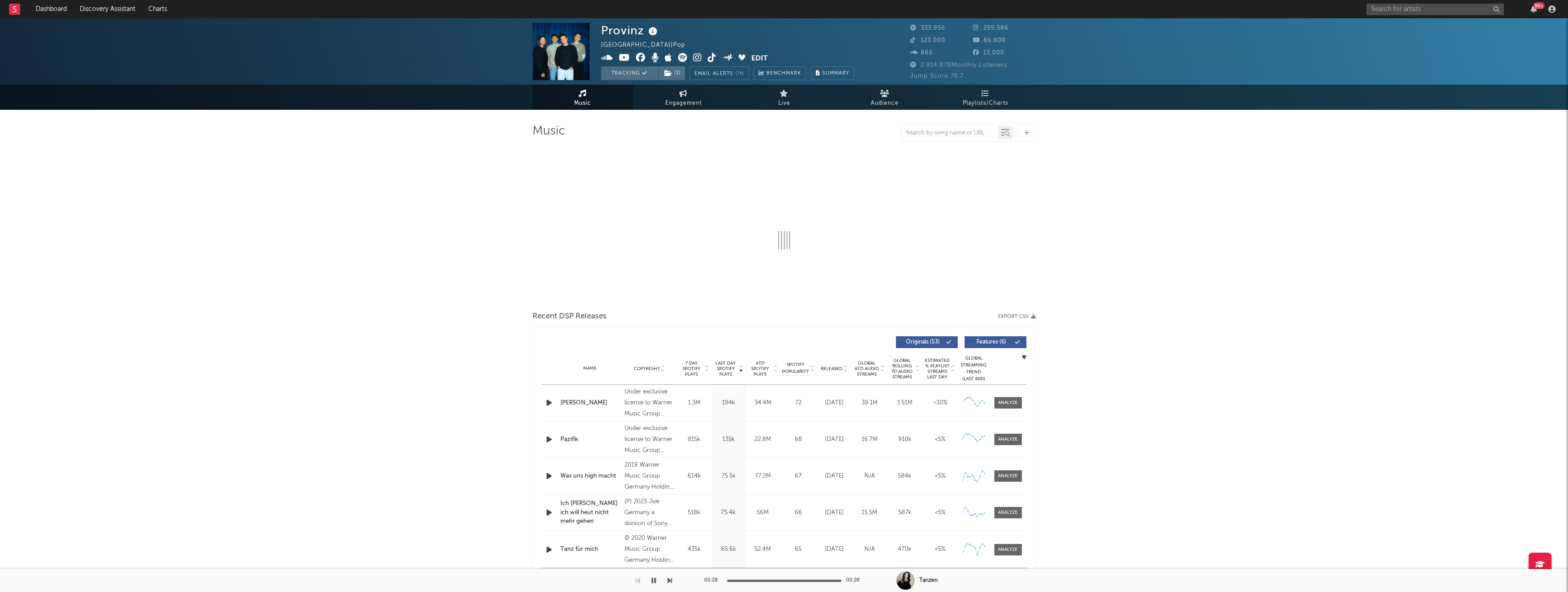
select select "6m"
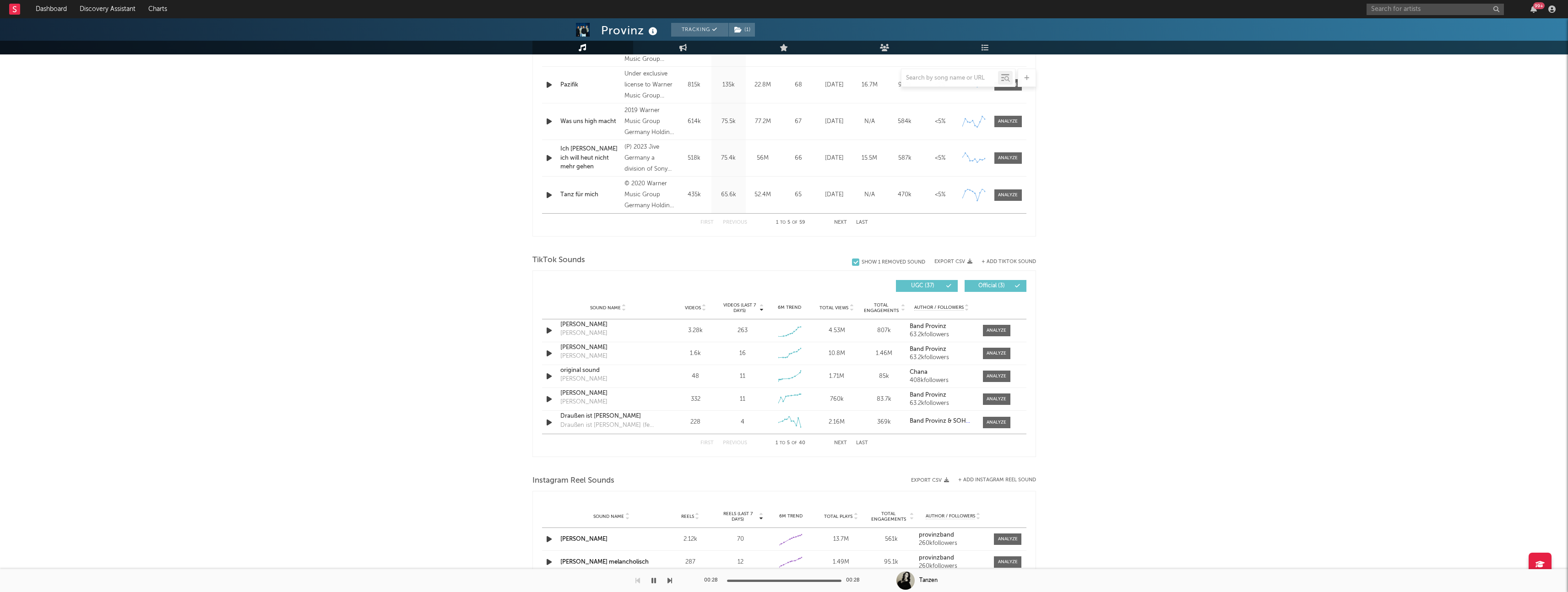
scroll to position [440, 0]
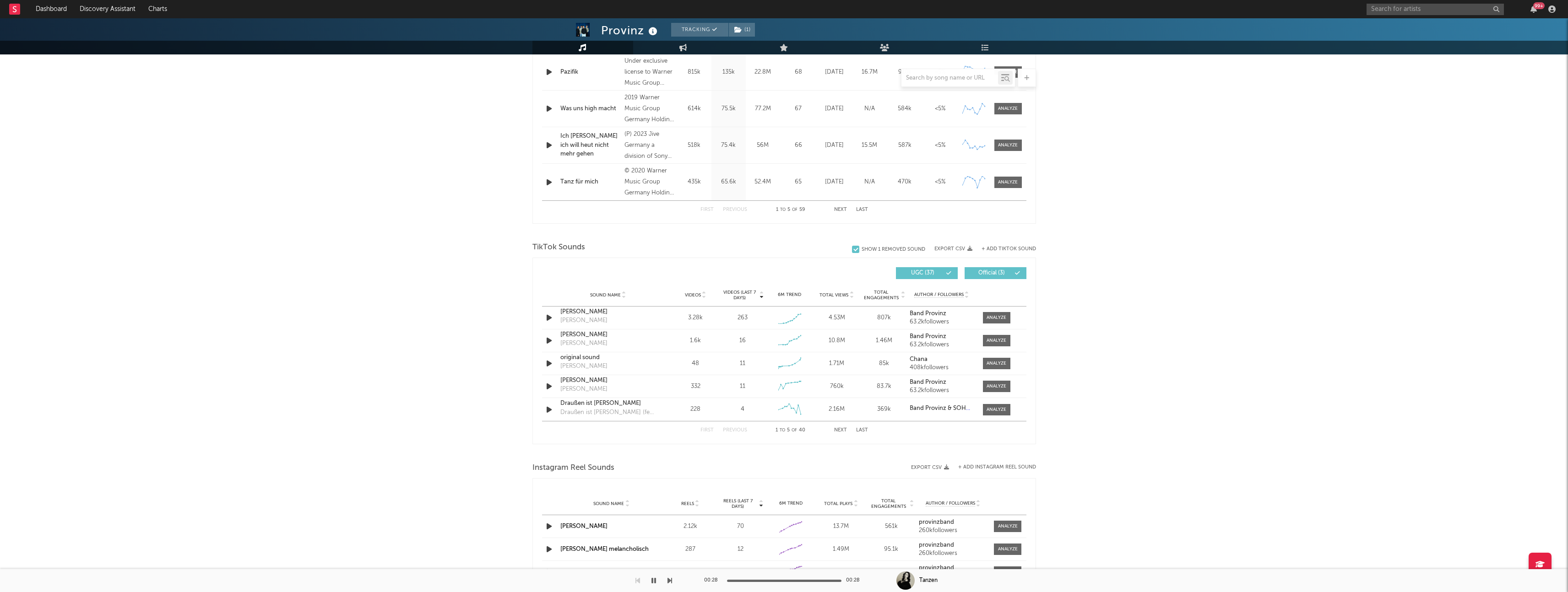
click at [703, 292] on icon at bounding box center [704, 293] width 4 height 4
click at [992, 320] on div at bounding box center [996, 317] width 20 height 7
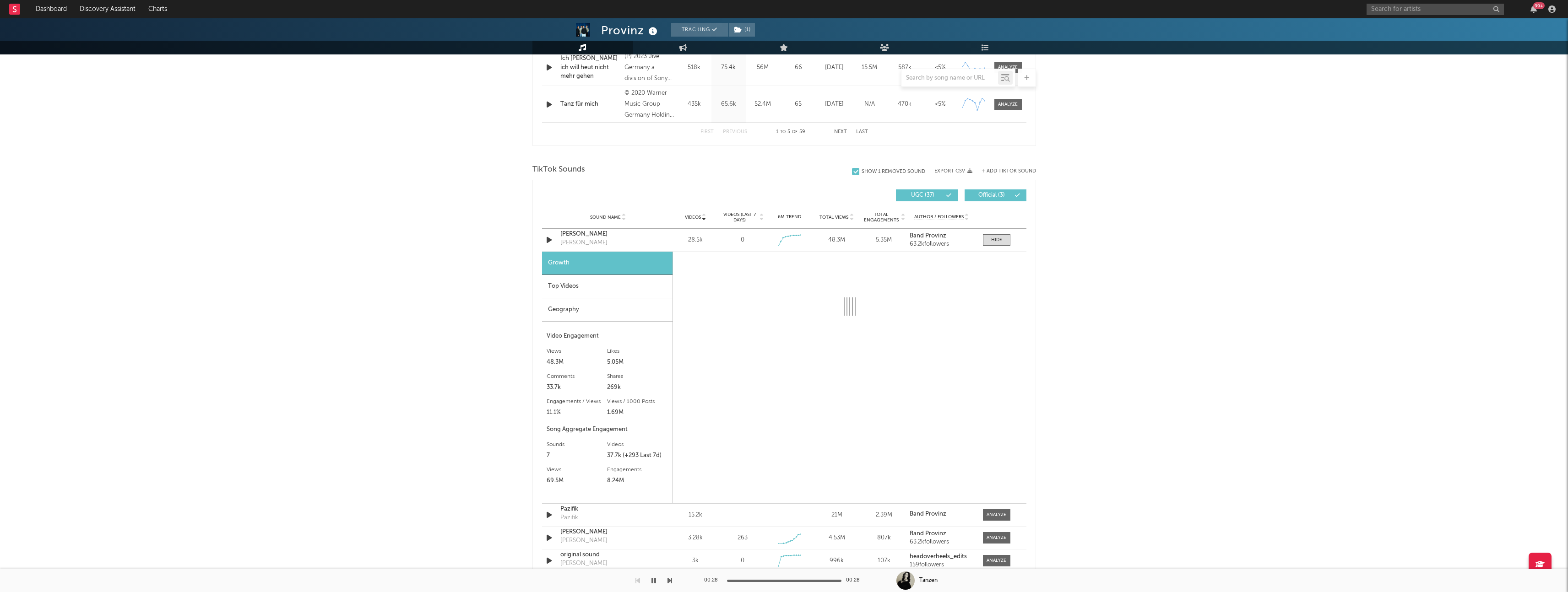
scroll to position [519, 0]
select select "6m"
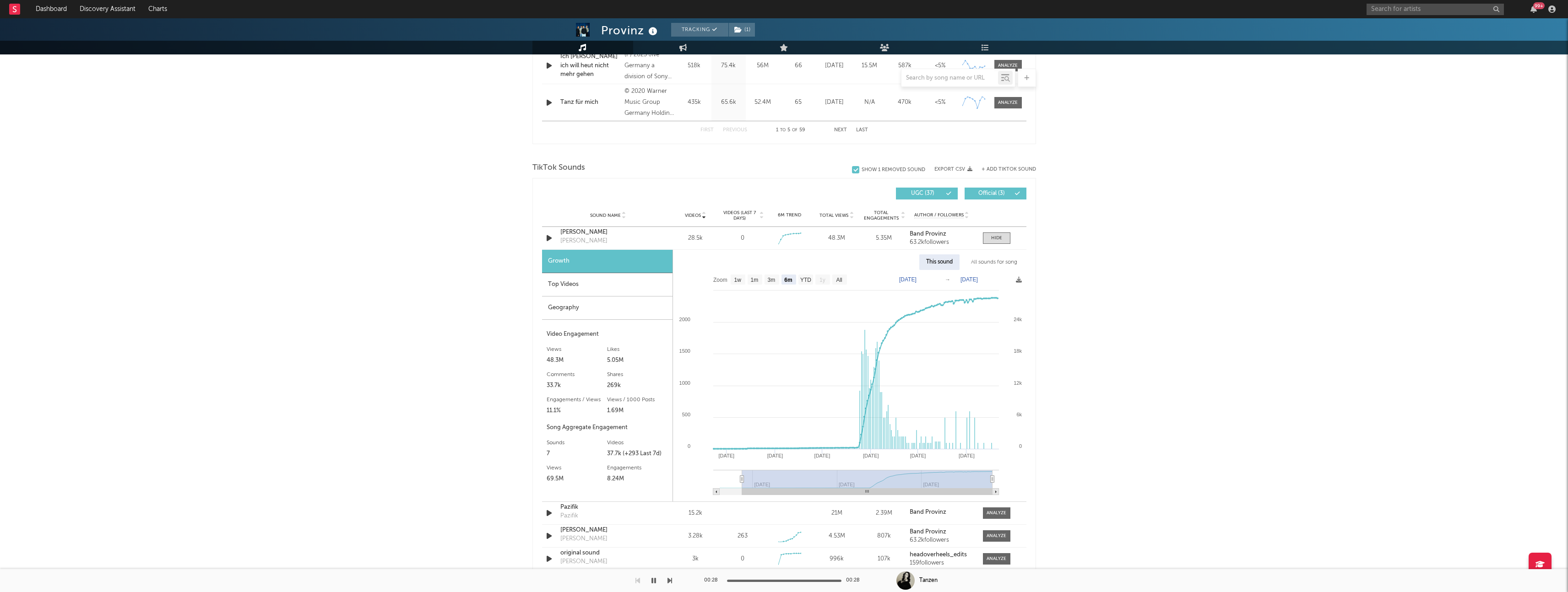
click at [593, 289] on div "Top Videos" at bounding box center [607, 285] width 130 height 23
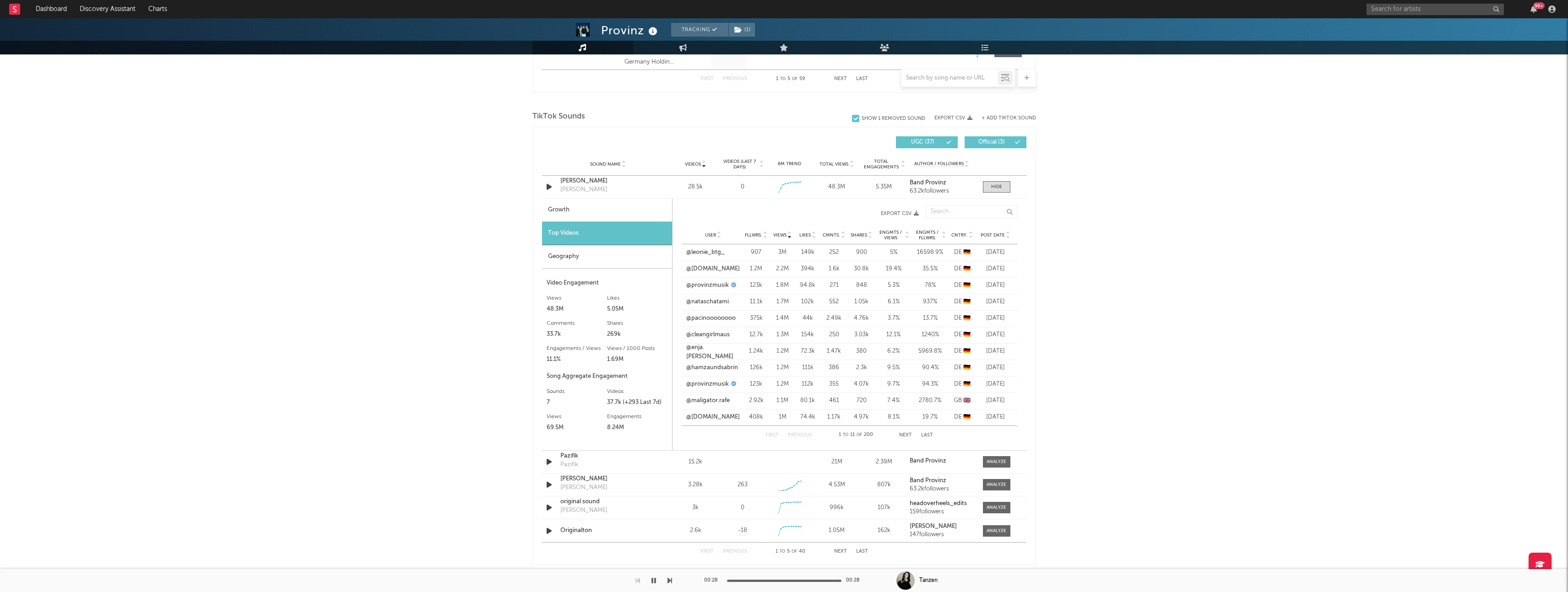
scroll to position [571, 0]
click at [716, 249] on link "@leonie_btg_" at bounding box center [705, 252] width 39 height 9
click at [704, 269] on link "@[DOMAIN_NAME]" at bounding box center [713, 268] width 54 height 9
click at [710, 301] on link "@nataschatami" at bounding box center [708, 301] width 43 height 9
click at [723, 335] on link "@cleangirlmaus" at bounding box center [708, 334] width 43 height 9
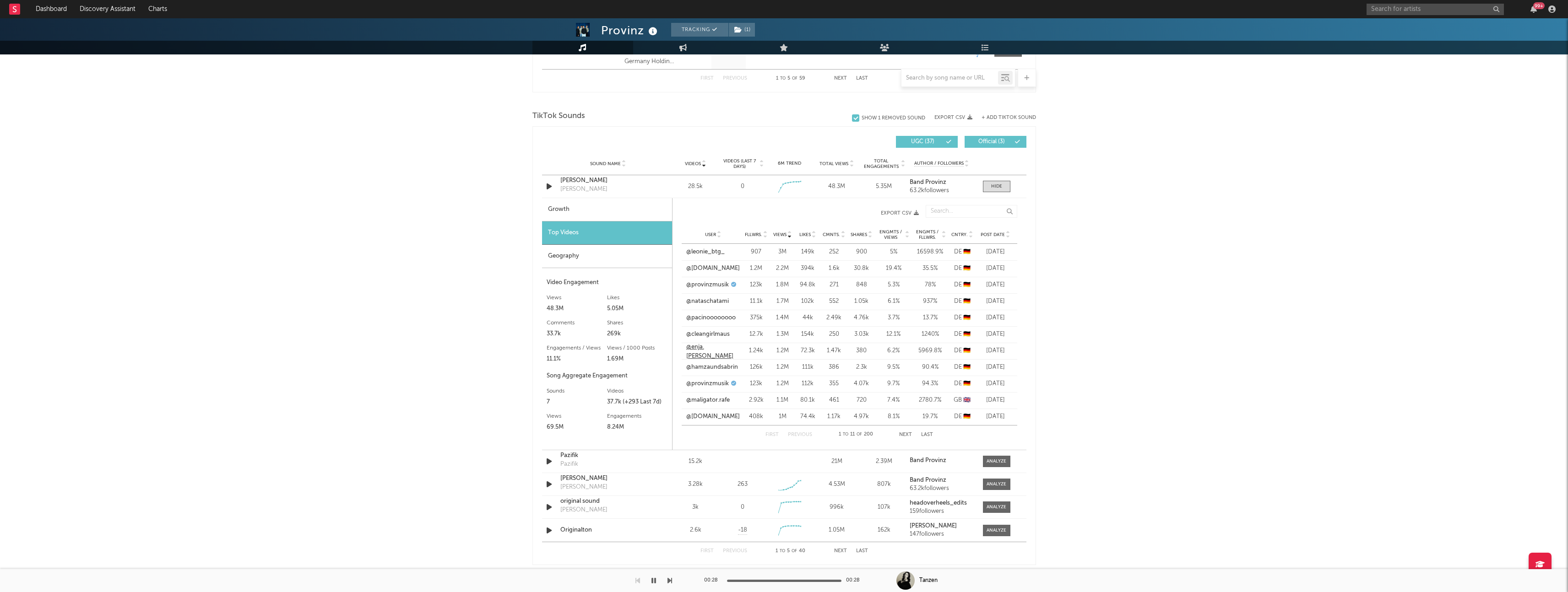
click at [701, 350] on link "@enja.[PERSON_NAME]" at bounding box center [713, 351] width 54 height 18
click at [716, 368] on link "@hamzaundsabrin" at bounding box center [712, 367] width 52 height 9
click at [710, 401] on link "@maligator.rafe" at bounding box center [708, 400] width 43 height 9
click at [718, 420] on link "@[DOMAIN_NAME]" at bounding box center [713, 417] width 54 height 9
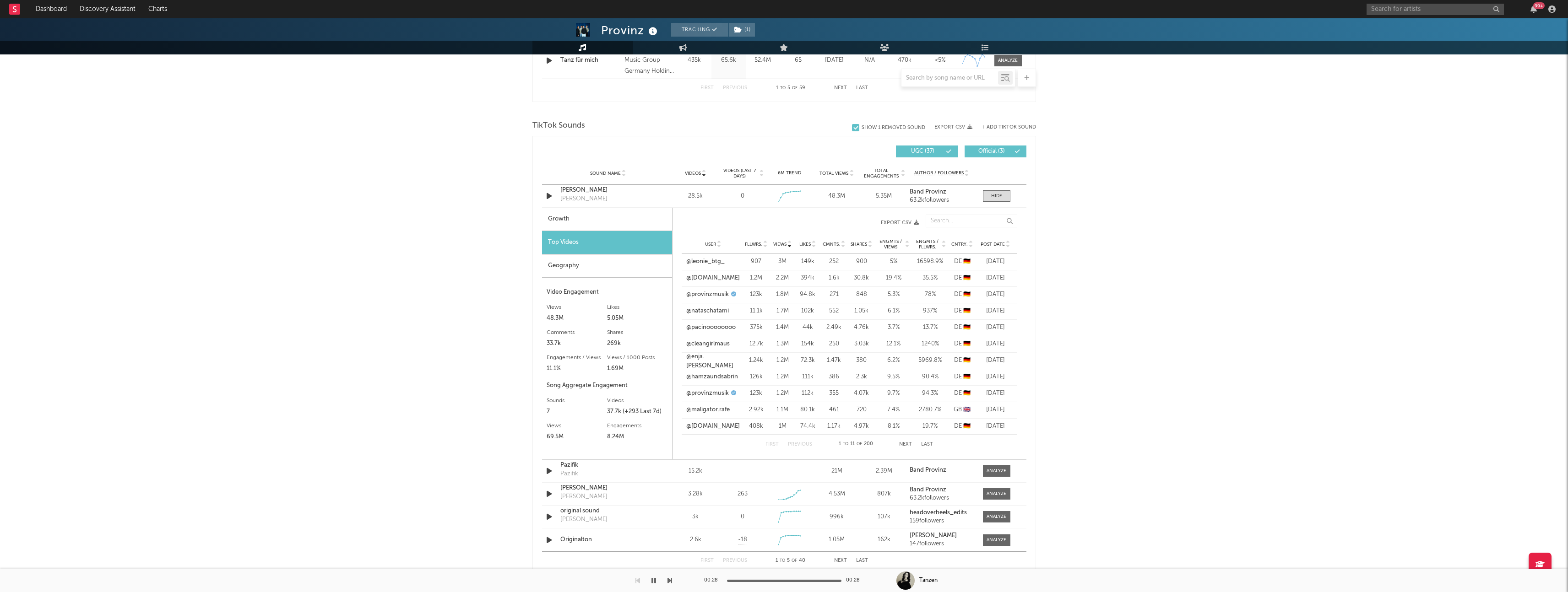
scroll to position [560, 0]
click at [905, 444] on button "Next" at bounding box center [905, 446] width 13 height 5
click at [772, 445] on button "First" at bounding box center [772, 446] width 13 height 5
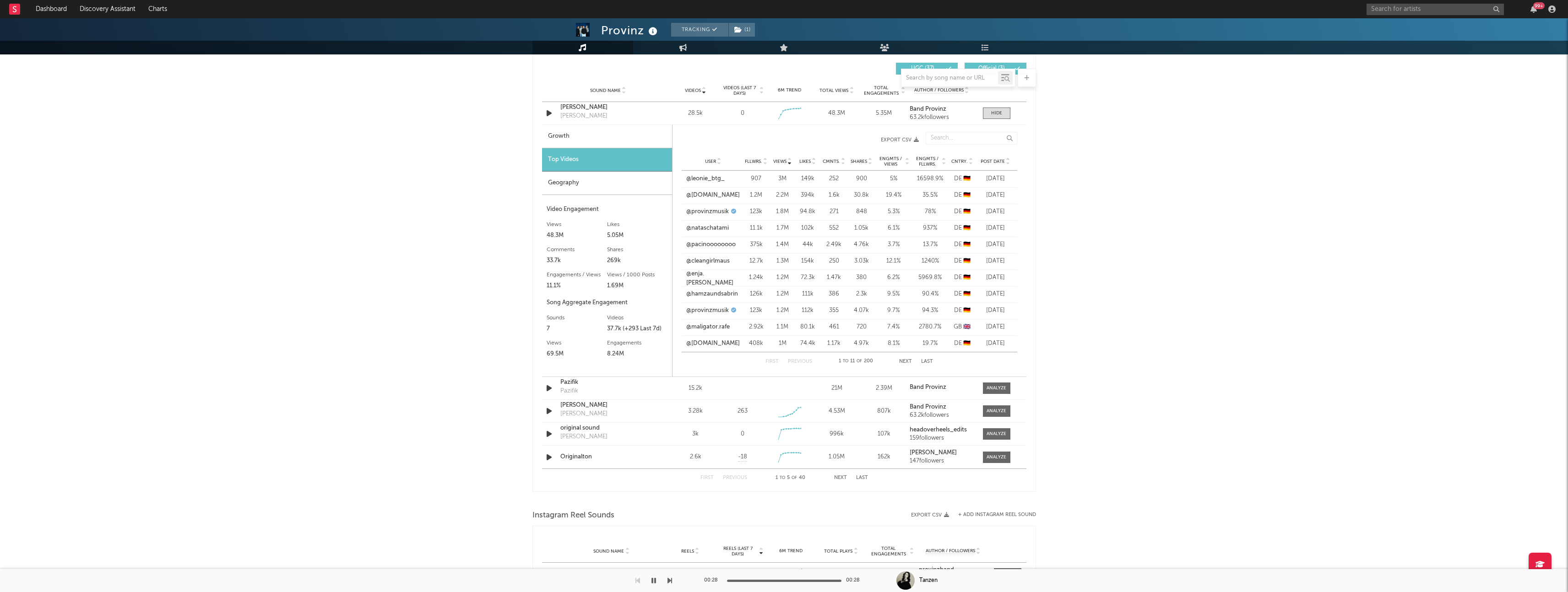
scroll to position [643, 0]
click at [1415, 10] on input "text" at bounding box center [1435, 9] width 138 height 12
type input "ely oaks"
click at [1412, 24] on div "[GEOGRAPHIC_DATA]" at bounding box center [1449, 27] width 101 height 11
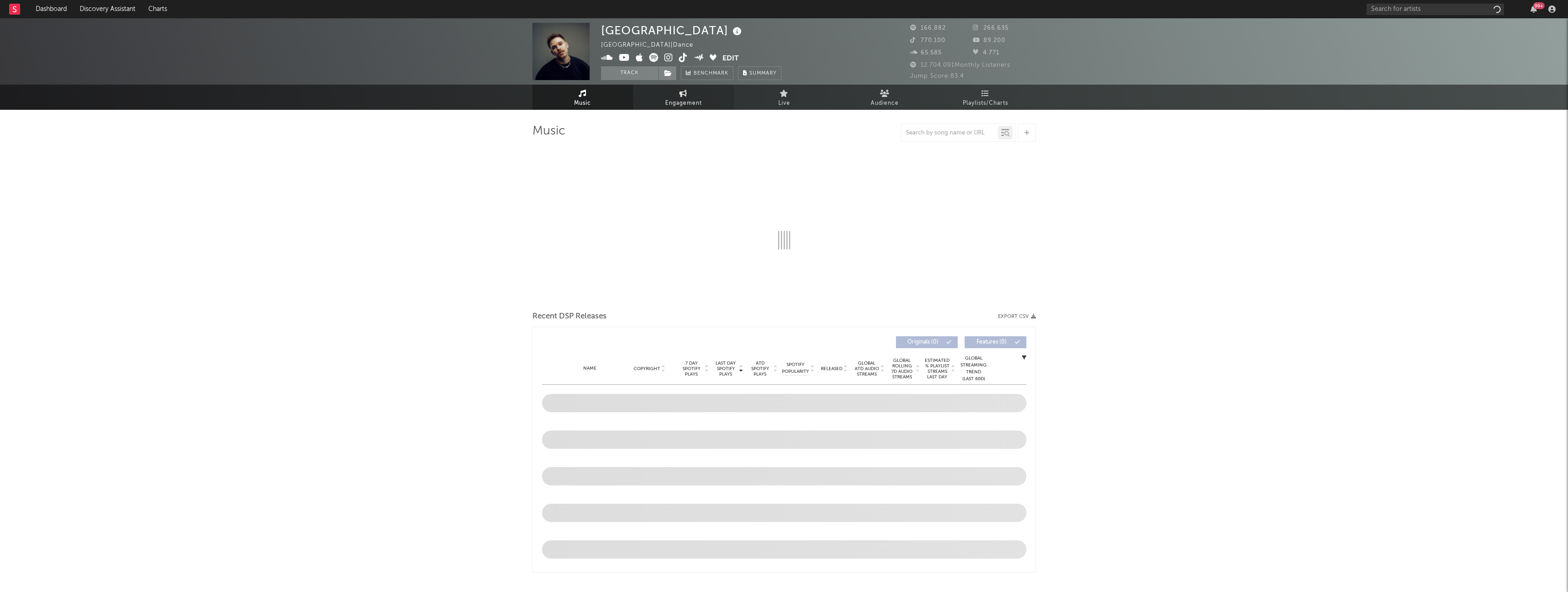
click at [693, 102] on span "Engagement" at bounding box center [683, 103] width 37 height 11
select select "1w"
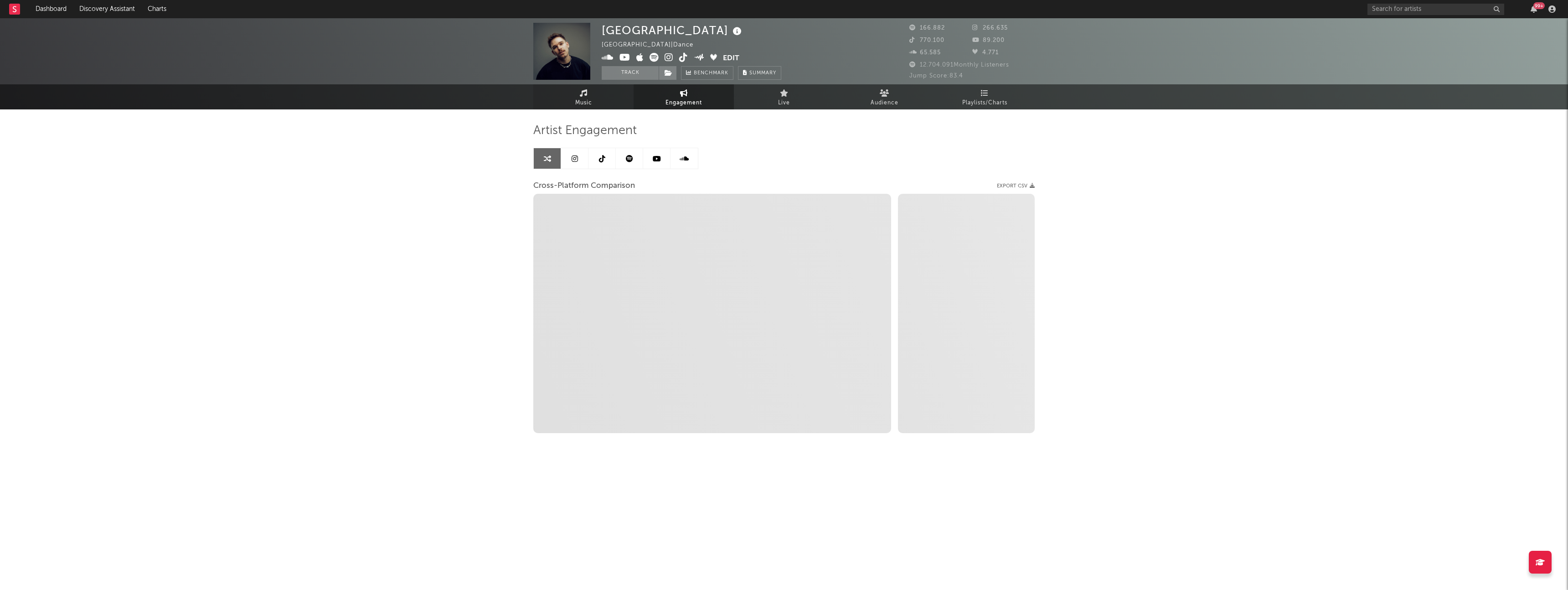
click at [558, 106] on link "Music" at bounding box center [583, 97] width 100 height 25
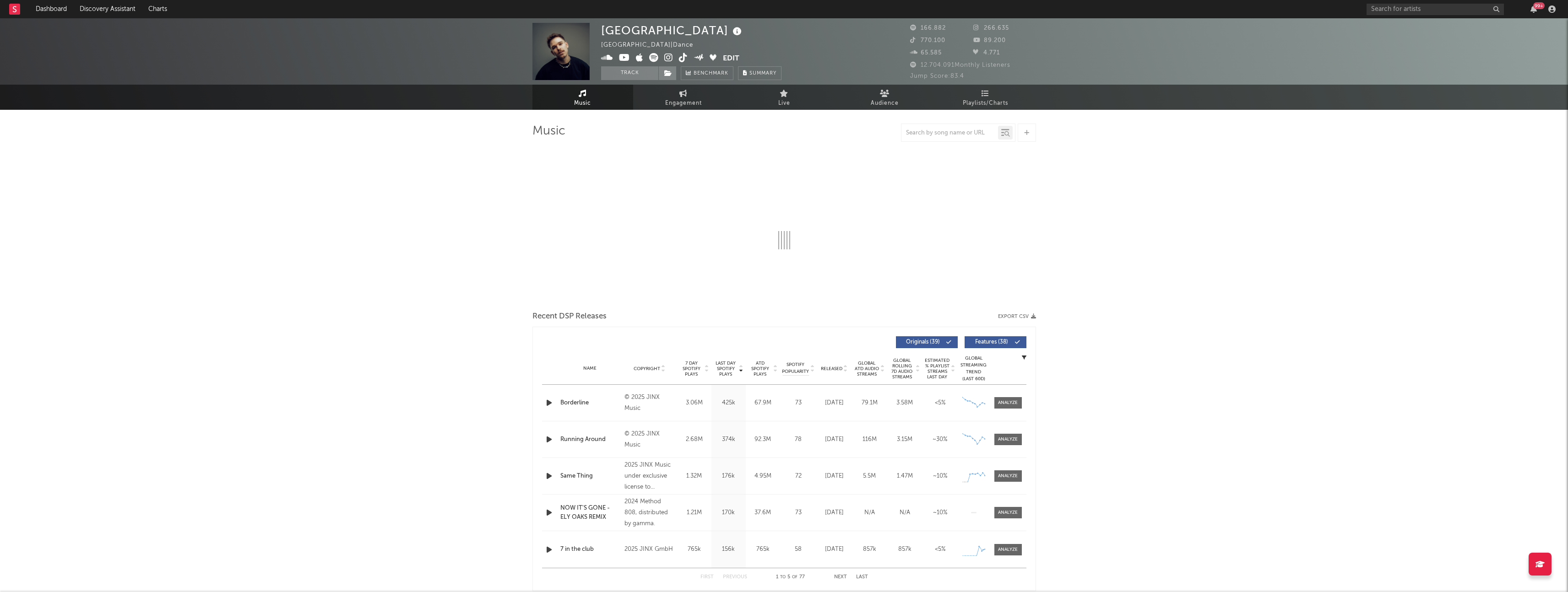
select select "6m"
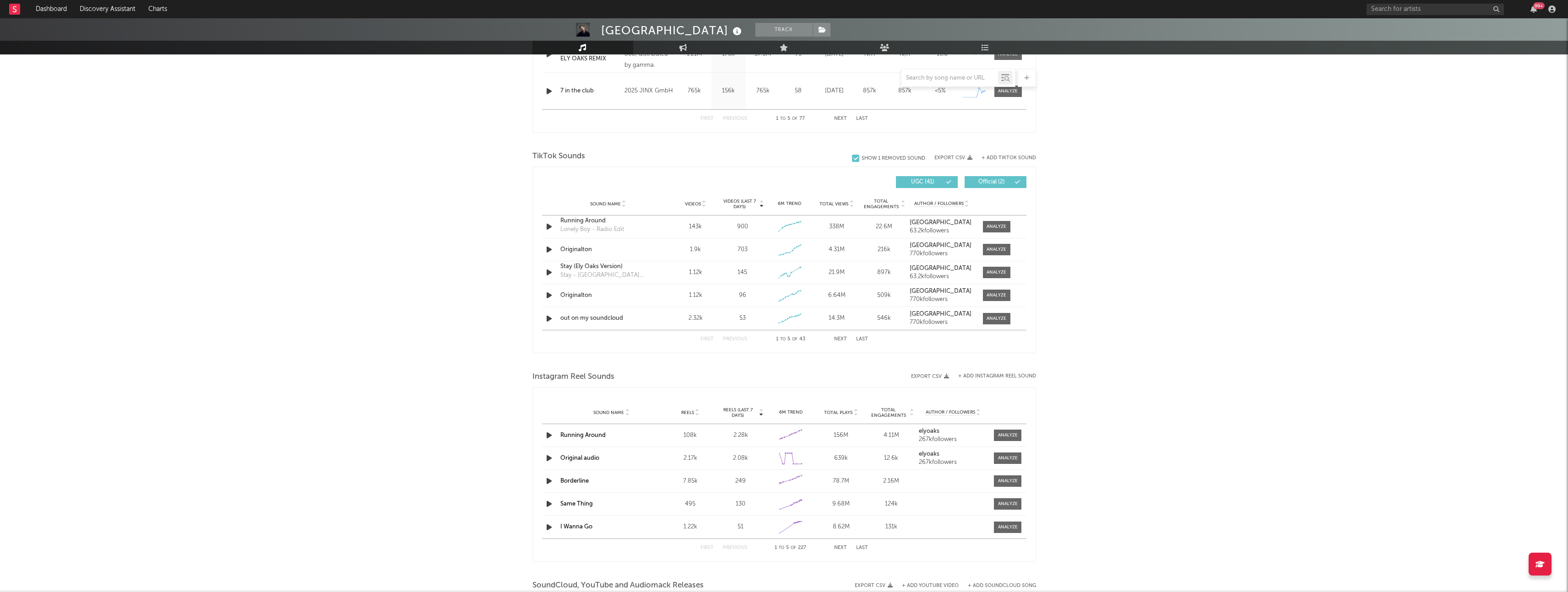
scroll to position [533, 0]
click at [691, 203] on span "Videos" at bounding box center [693, 202] width 16 height 5
click at [994, 244] on div at bounding box center [996, 247] width 20 height 7
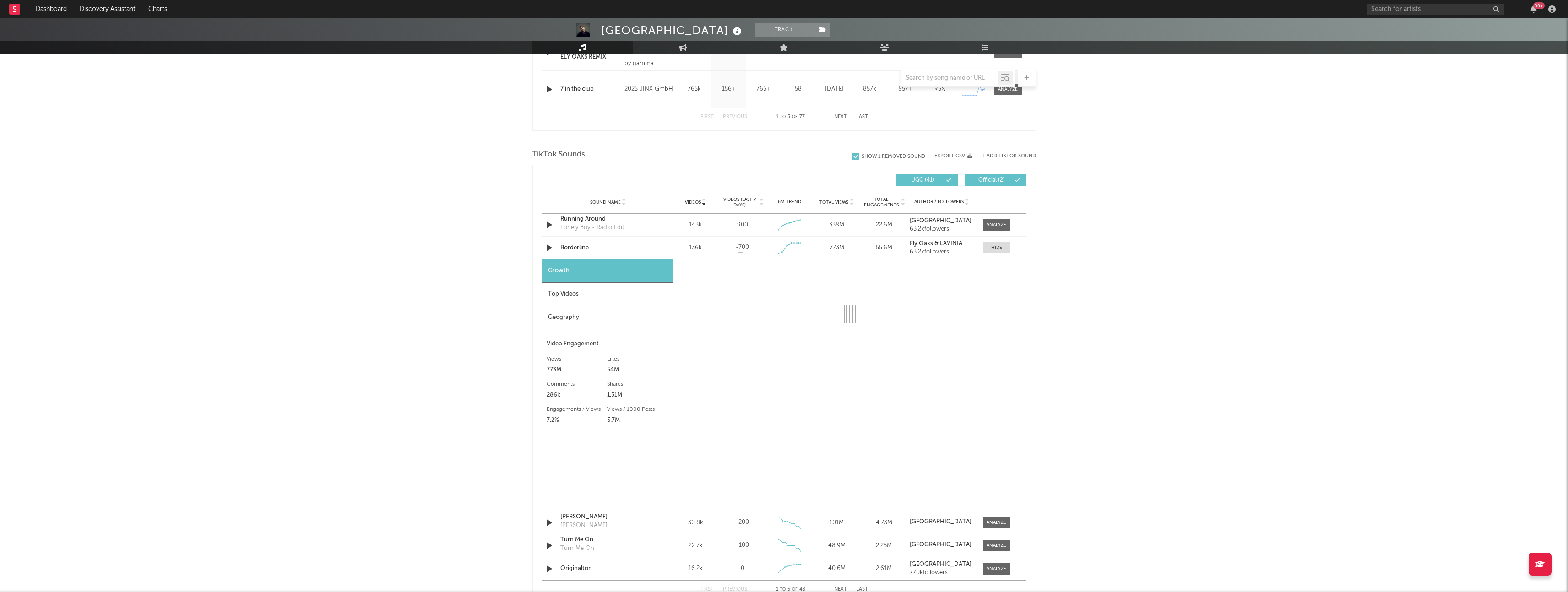
select select "1w"
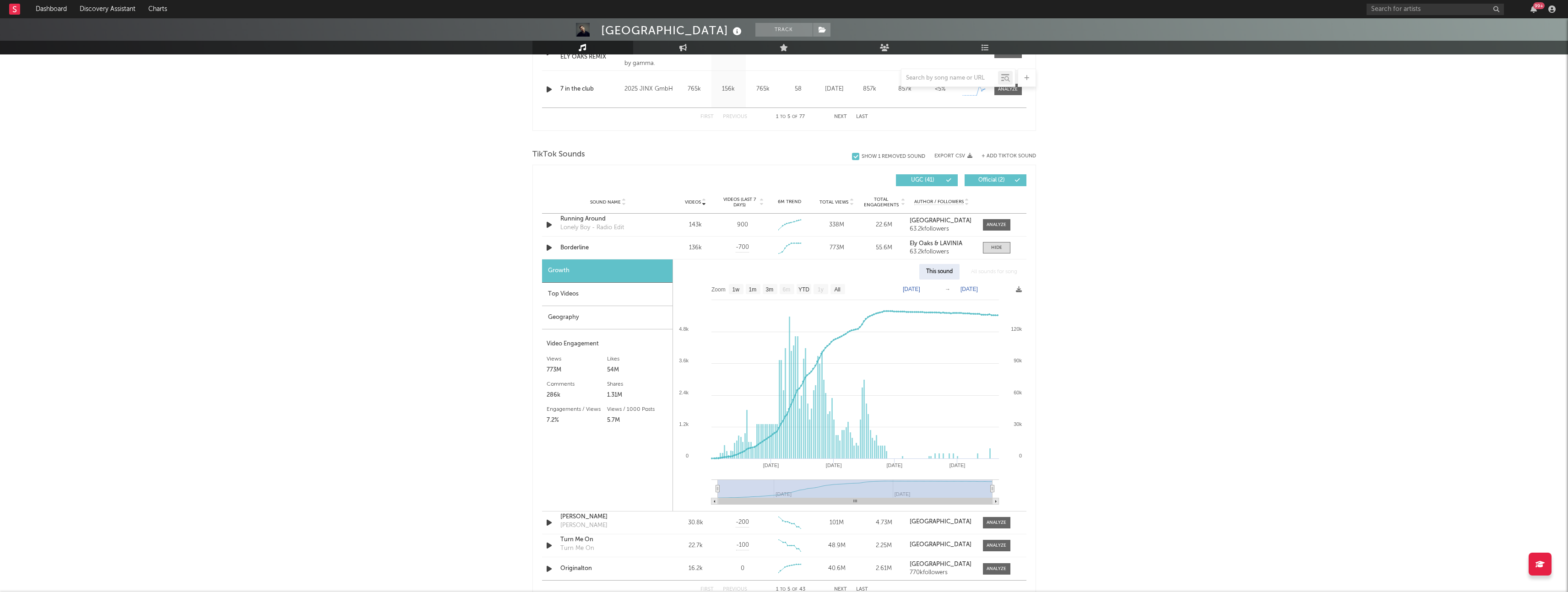
click at [573, 293] on div "Top Videos" at bounding box center [607, 294] width 130 height 23
